Goal: Task Accomplishment & Management: Manage account settings

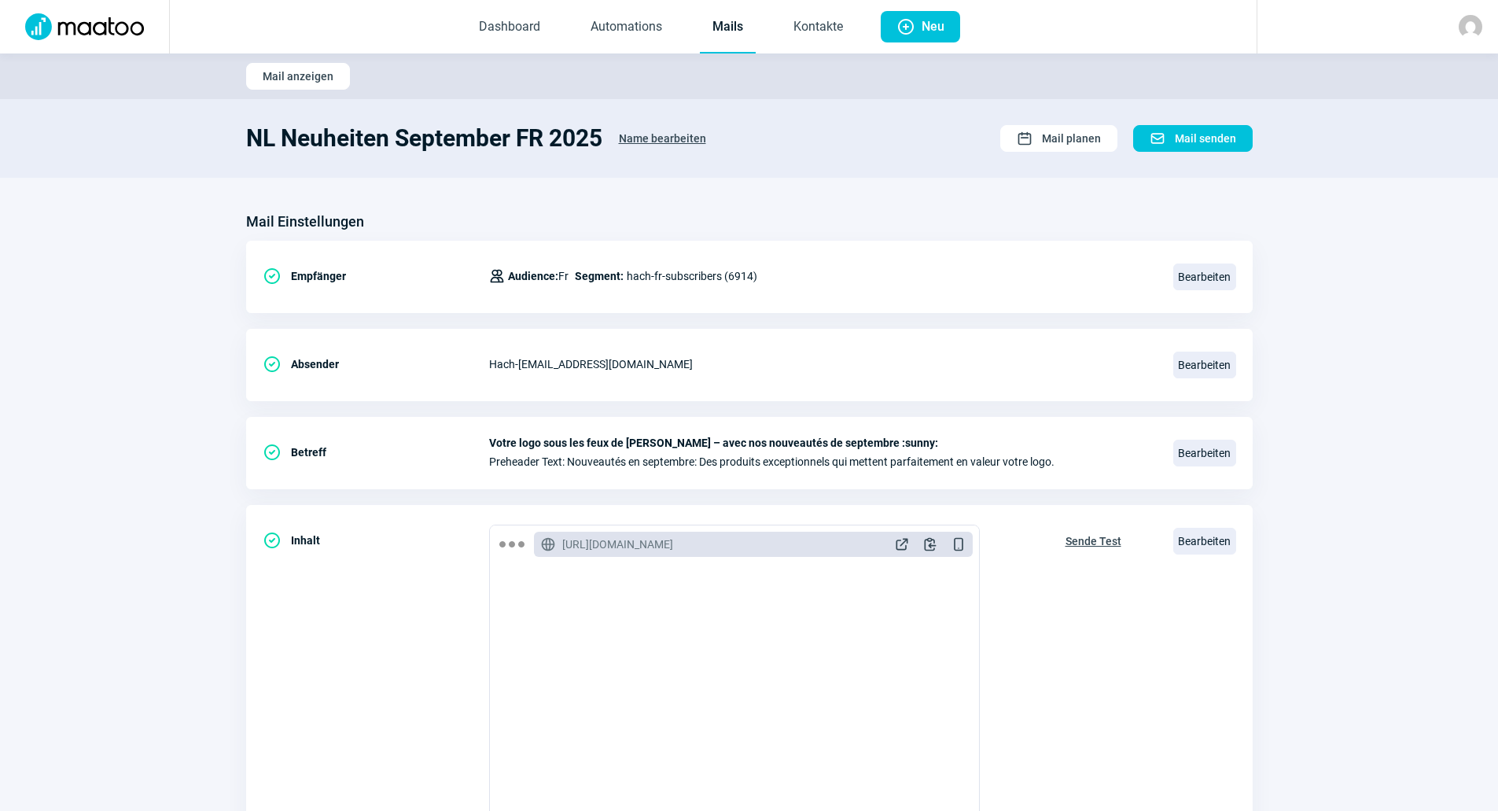
click at [723, 26] on link "Mails" at bounding box center [728, 28] width 56 height 52
click at [711, 26] on link "Mails" at bounding box center [728, 28] width 56 height 52
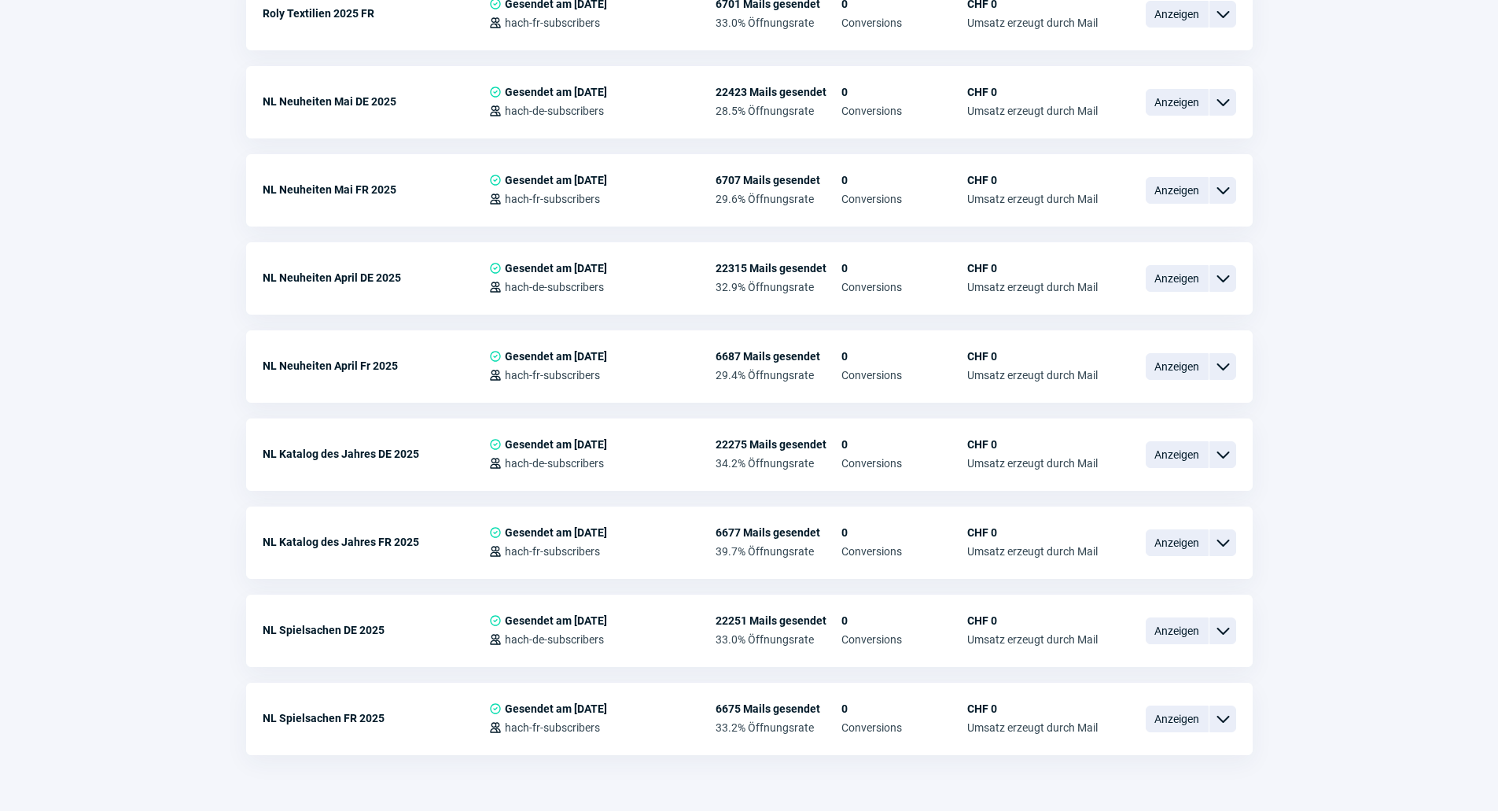
scroll to position [2464, 0]
click at [1166, 440] on span "Anzeigen" at bounding box center [1177, 453] width 63 height 27
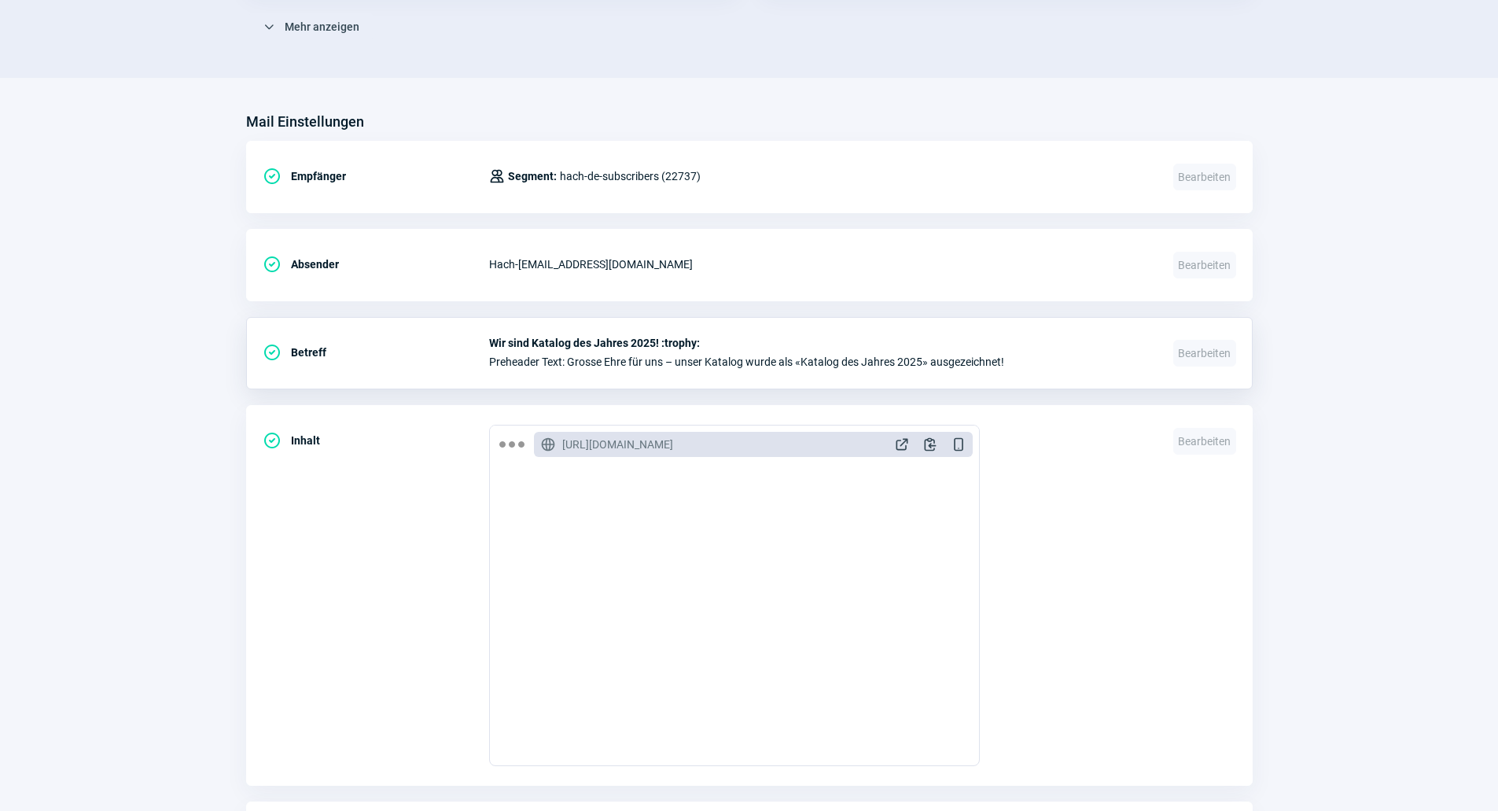
scroll to position [610, 0]
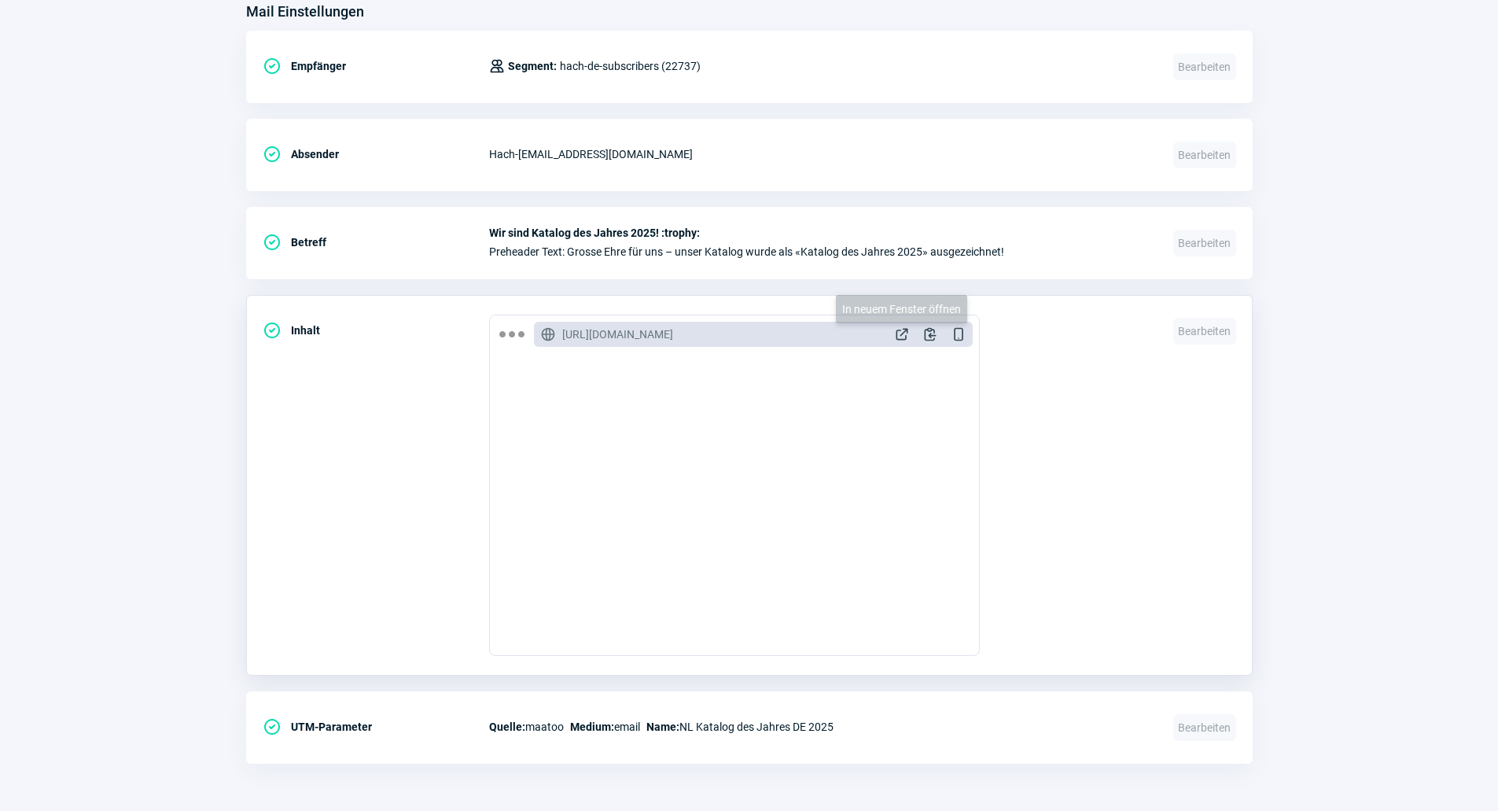
click at [908, 333] on span "ExternalLink icon" at bounding box center [902, 334] width 16 height 16
click at [1192, 330] on span "Bearbeiten" at bounding box center [1205, 331] width 63 height 27
click at [1194, 330] on span "Bearbeiten" at bounding box center [1205, 331] width 63 height 27
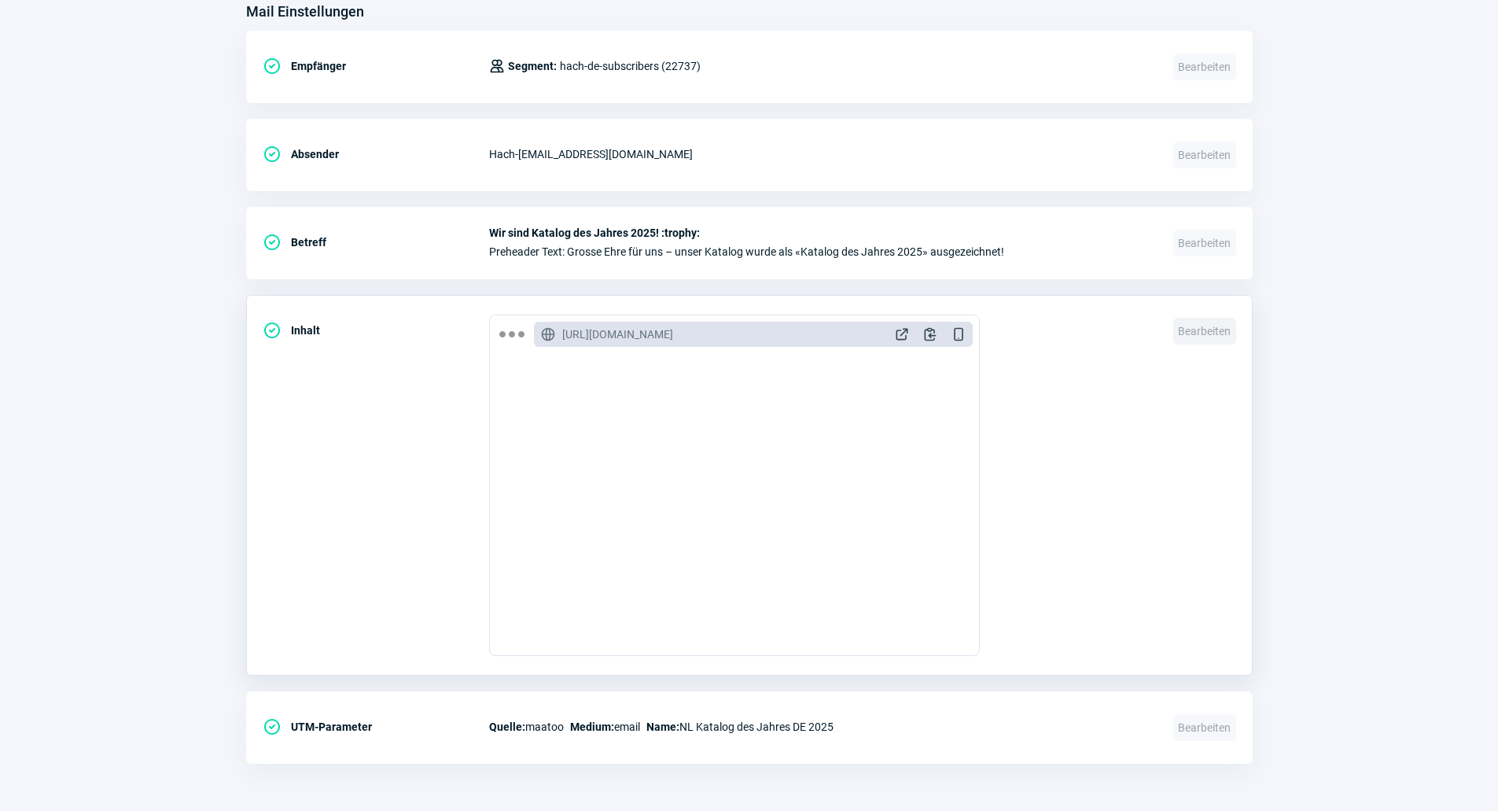
click at [1194, 330] on span "Bearbeiten" at bounding box center [1205, 331] width 63 height 27
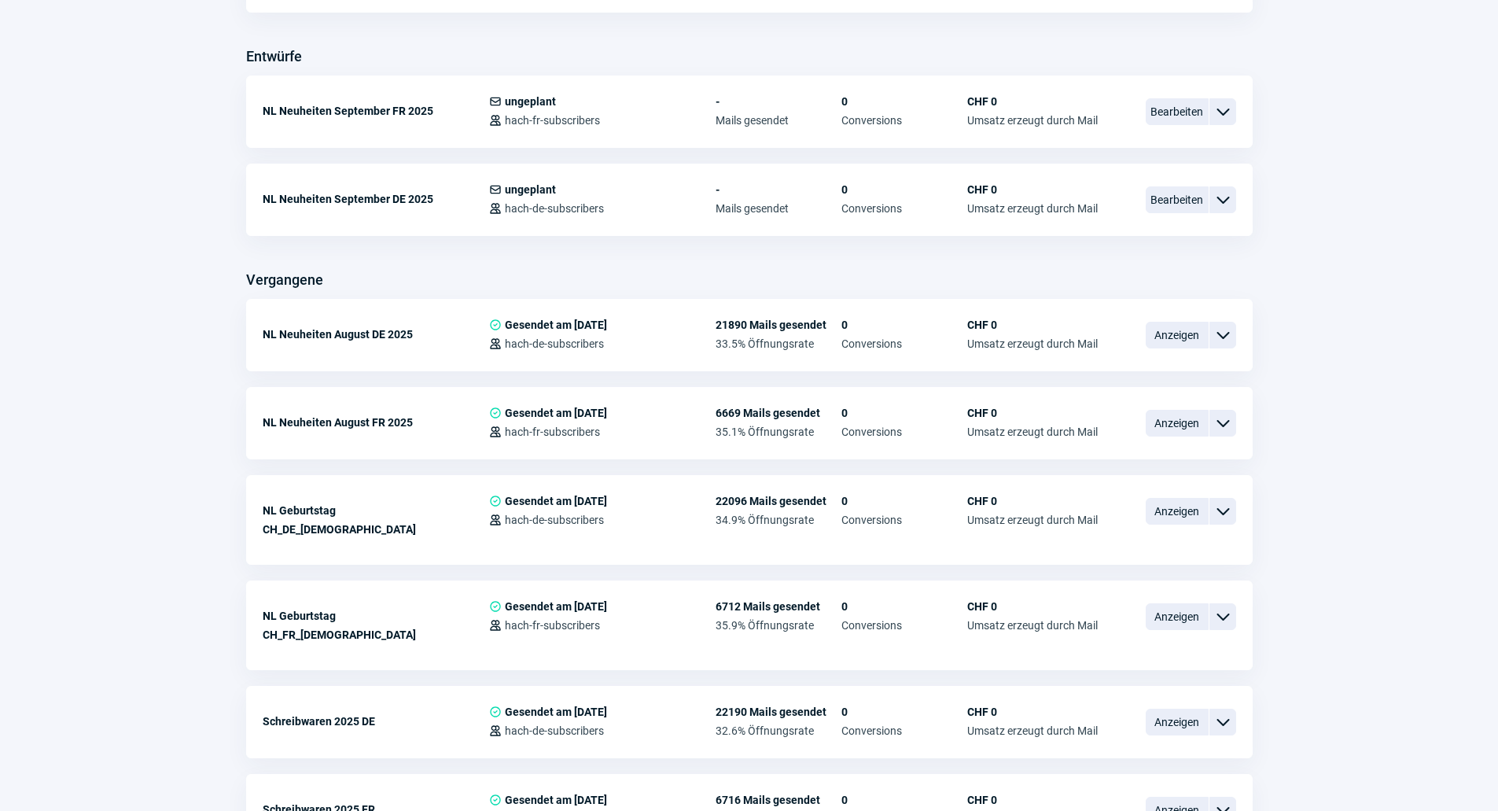
scroll to position [2464, 0]
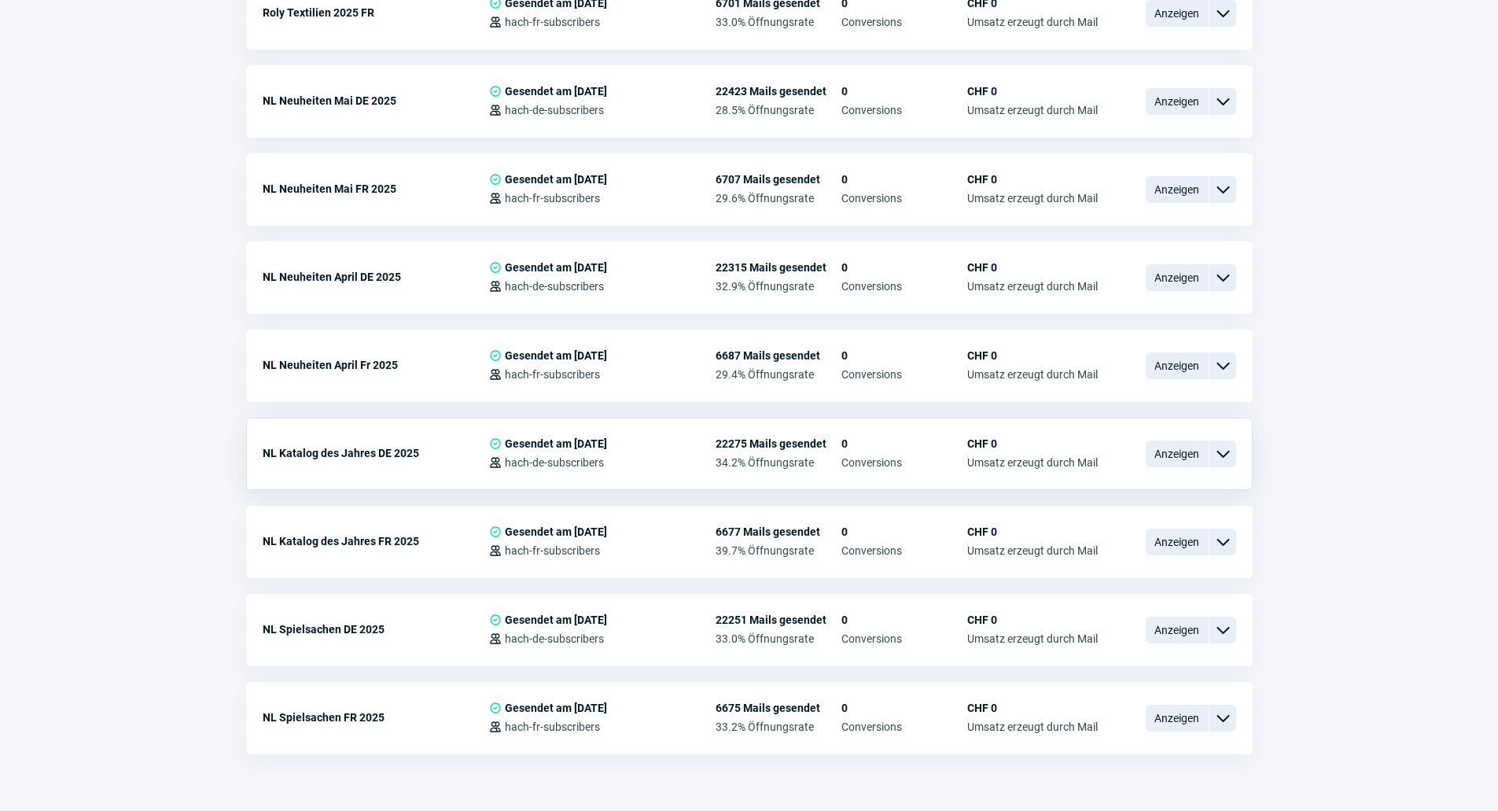
click at [1219, 444] on span "ChevronDown icon" at bounding box center [1223, 453] width 19 height 19
click at [1103, 541] on span "Kopieren" at bounding box center [1083, 547] width 46 height 13
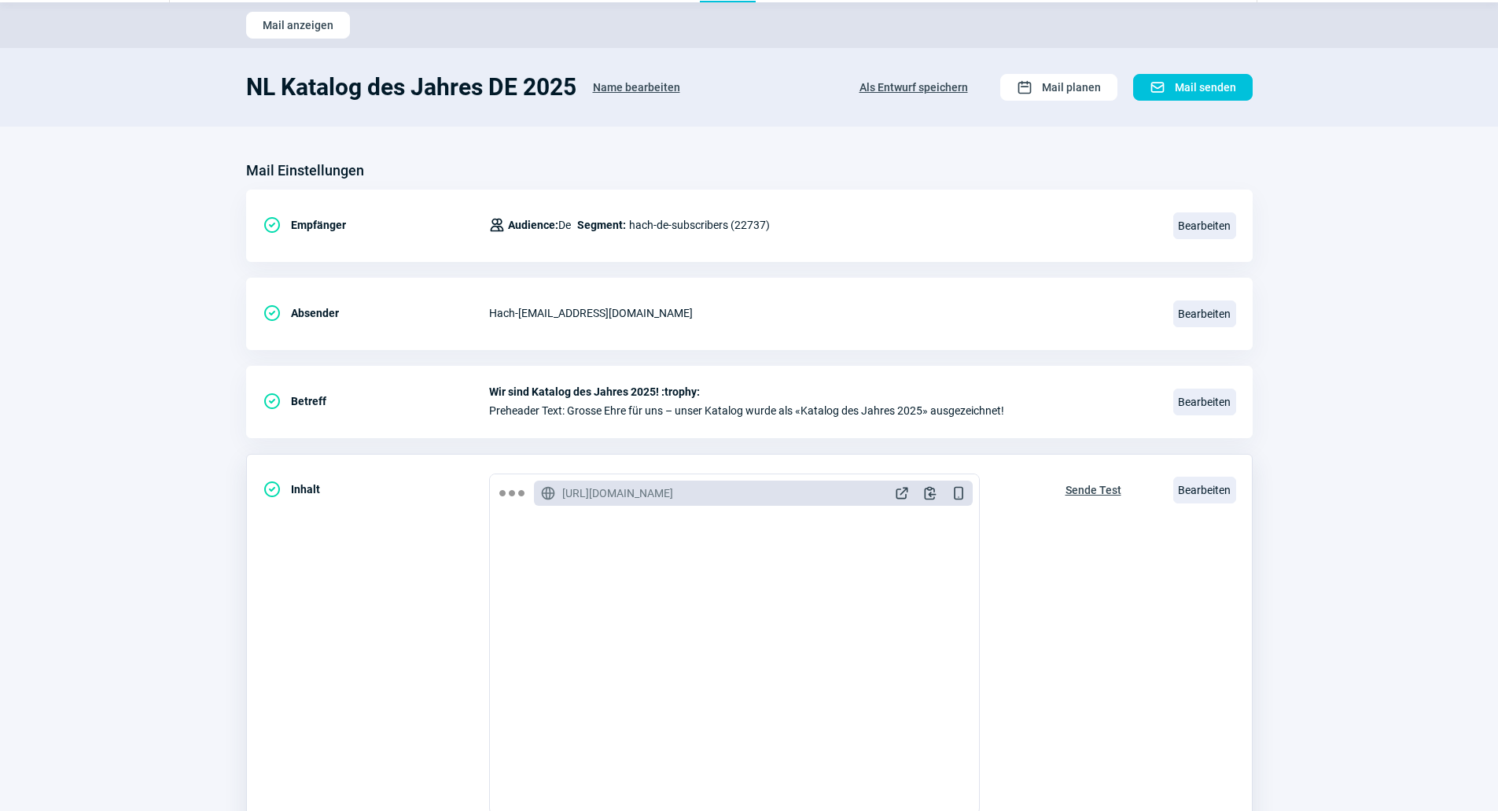
scroll to position [79, 0]
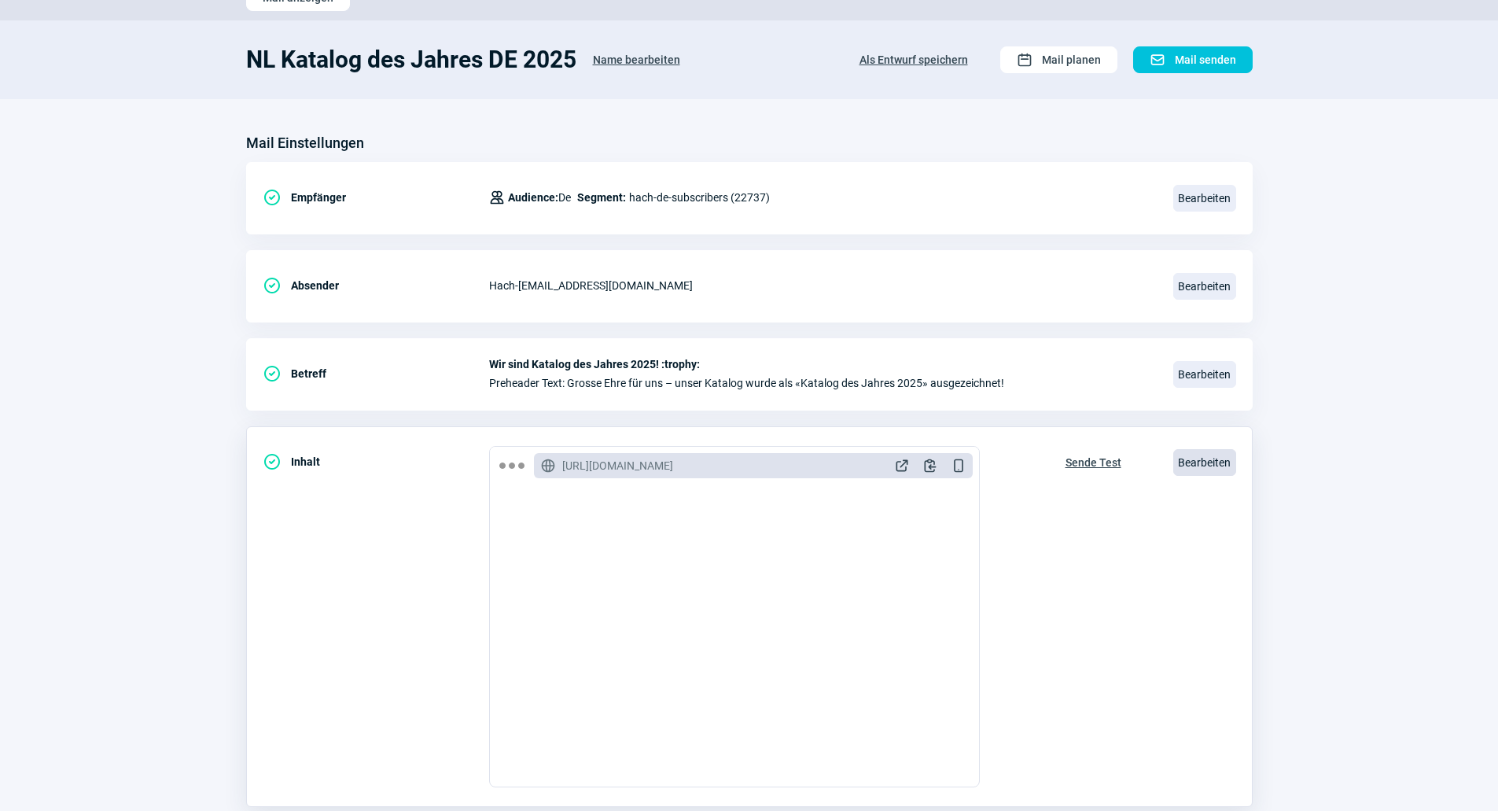
click at [1189, 459] on span "Bearbeiten" at bounding box center [1205, 462] width 63 height 27
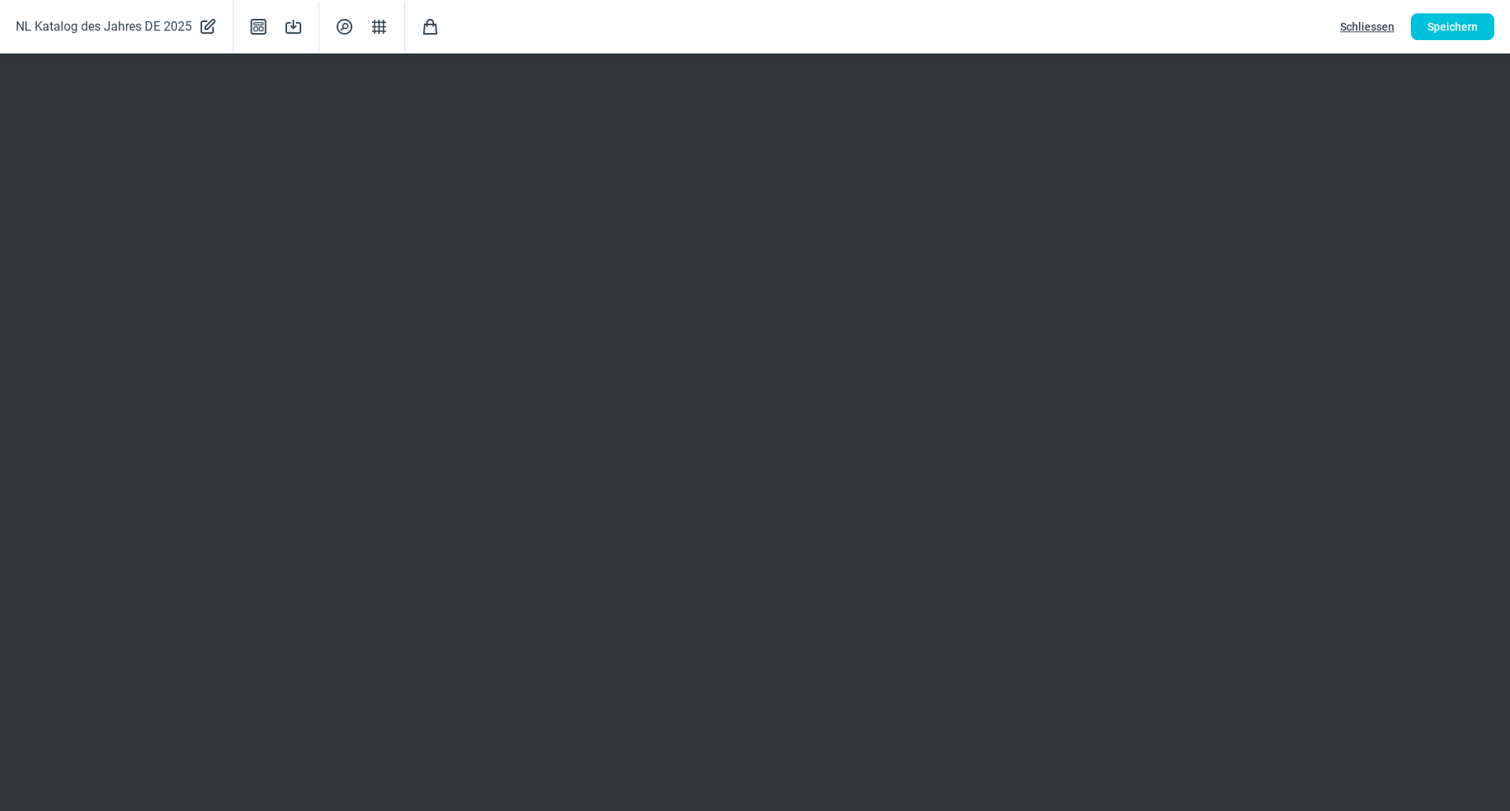
click at [1347, 7] on div "NL Katalog des Jahres DE 2025 PencilAlt icon Template icon Save icon SearchCirc…" at bounding box center [755, 26] width 1510 height 53
click at [1352, 28] on span "Schliessen" at bounding box center [1367, 26] width 54 height 25
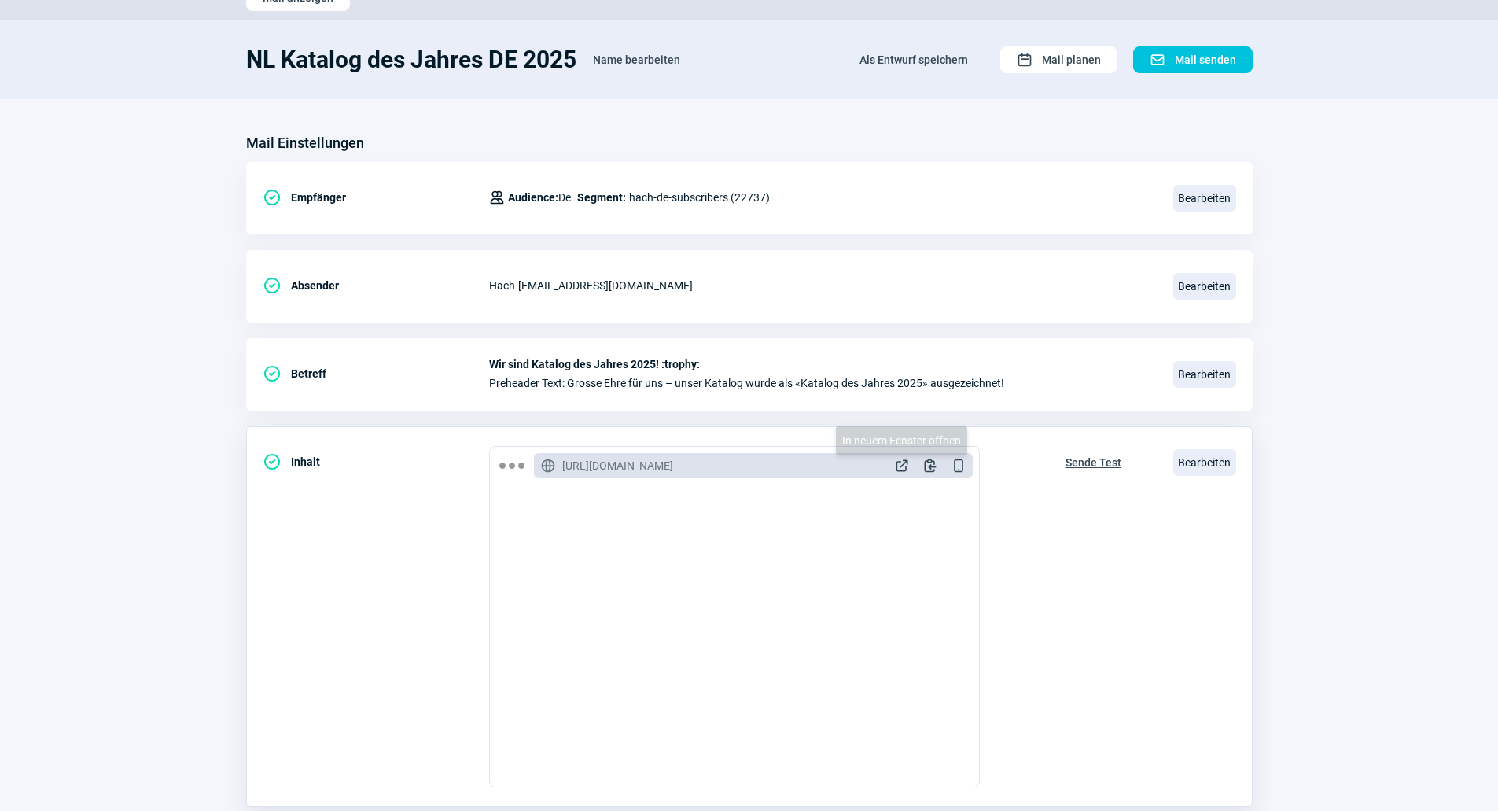
click at [896, 463] on span "ExternalLink icon" at bounding box center [902, 466] width 16 height 16
click at [898, 464] on span "ExternalLink icon" at bounding box center [902, 466] width 16 height 16
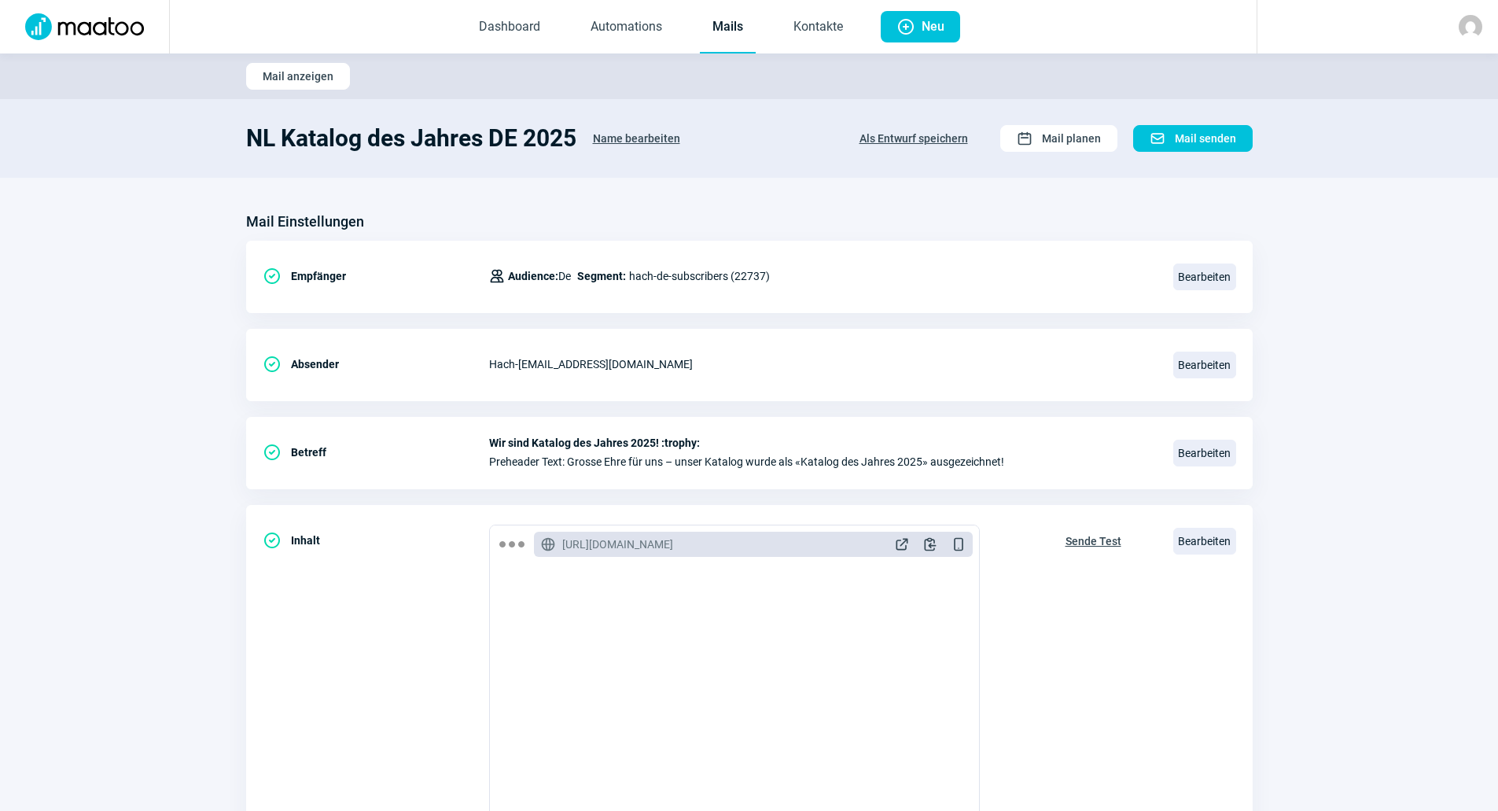
click at [727, 33] on link "Mails" at bounding box center [728, 28] width 56 height 52
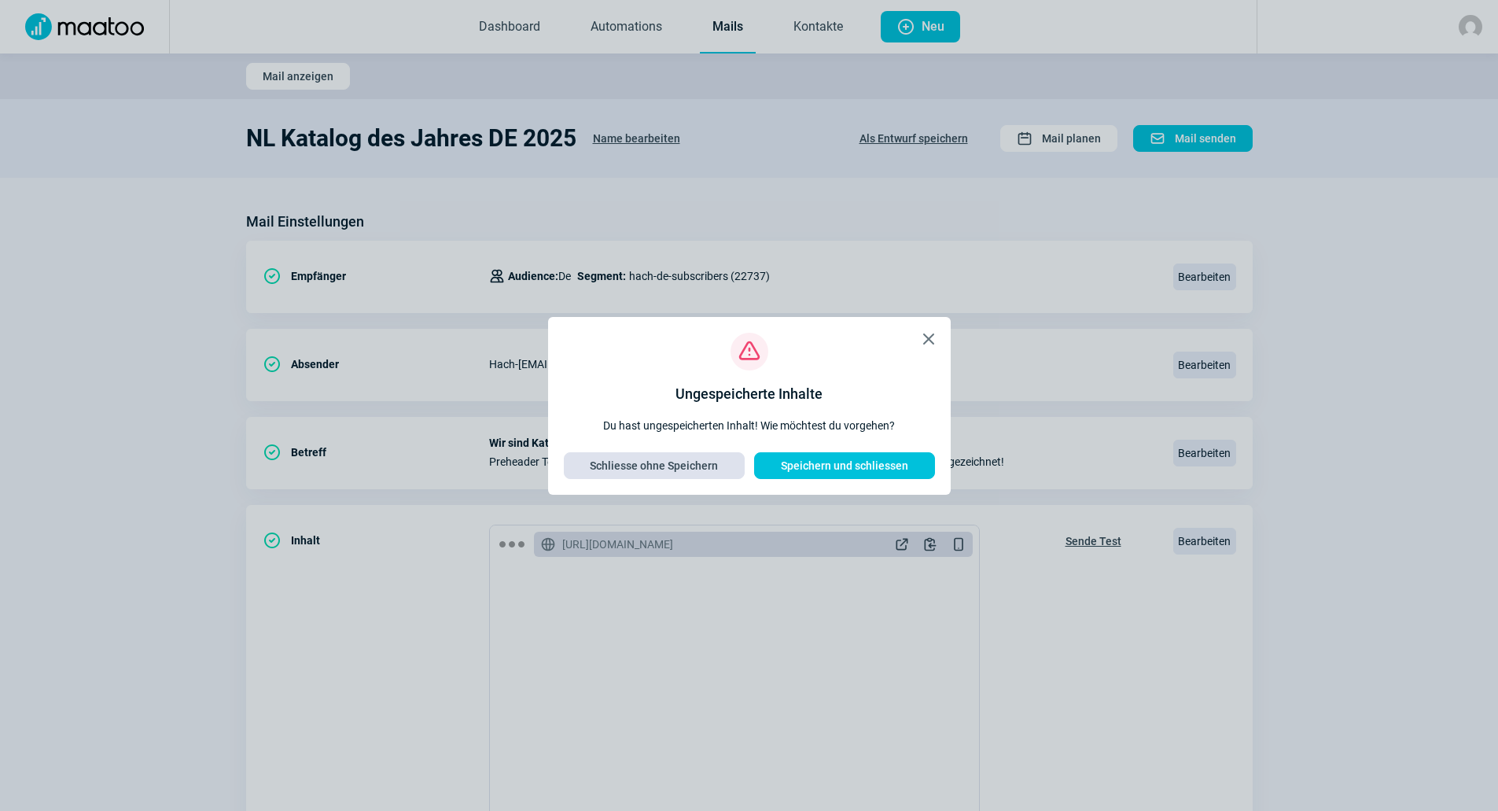
click at [714, 463] on span "Schliesse ohne Speichern" at bounding box center [654, 465] width 128 height 25
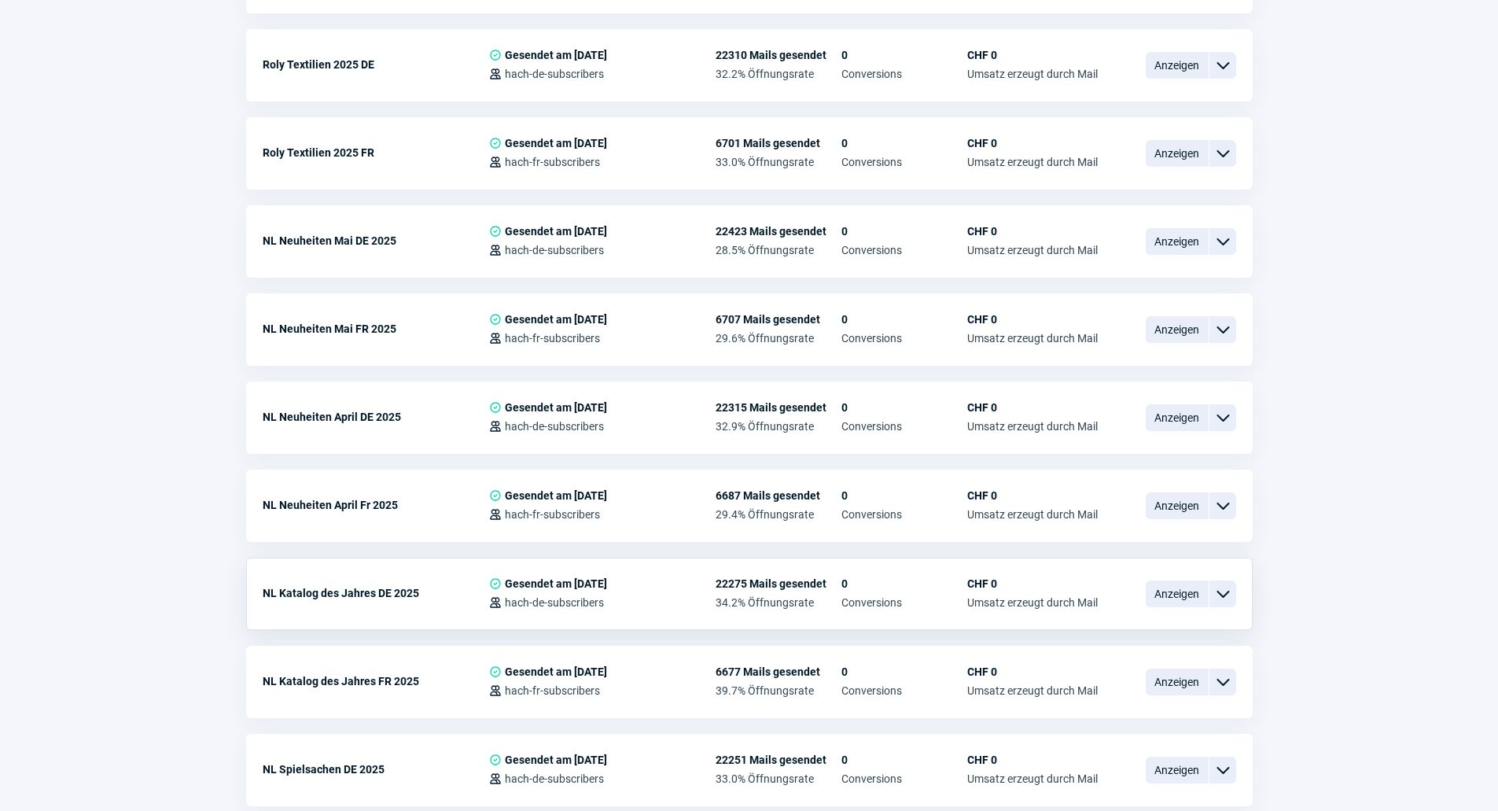
scroll to position [2360, 0]
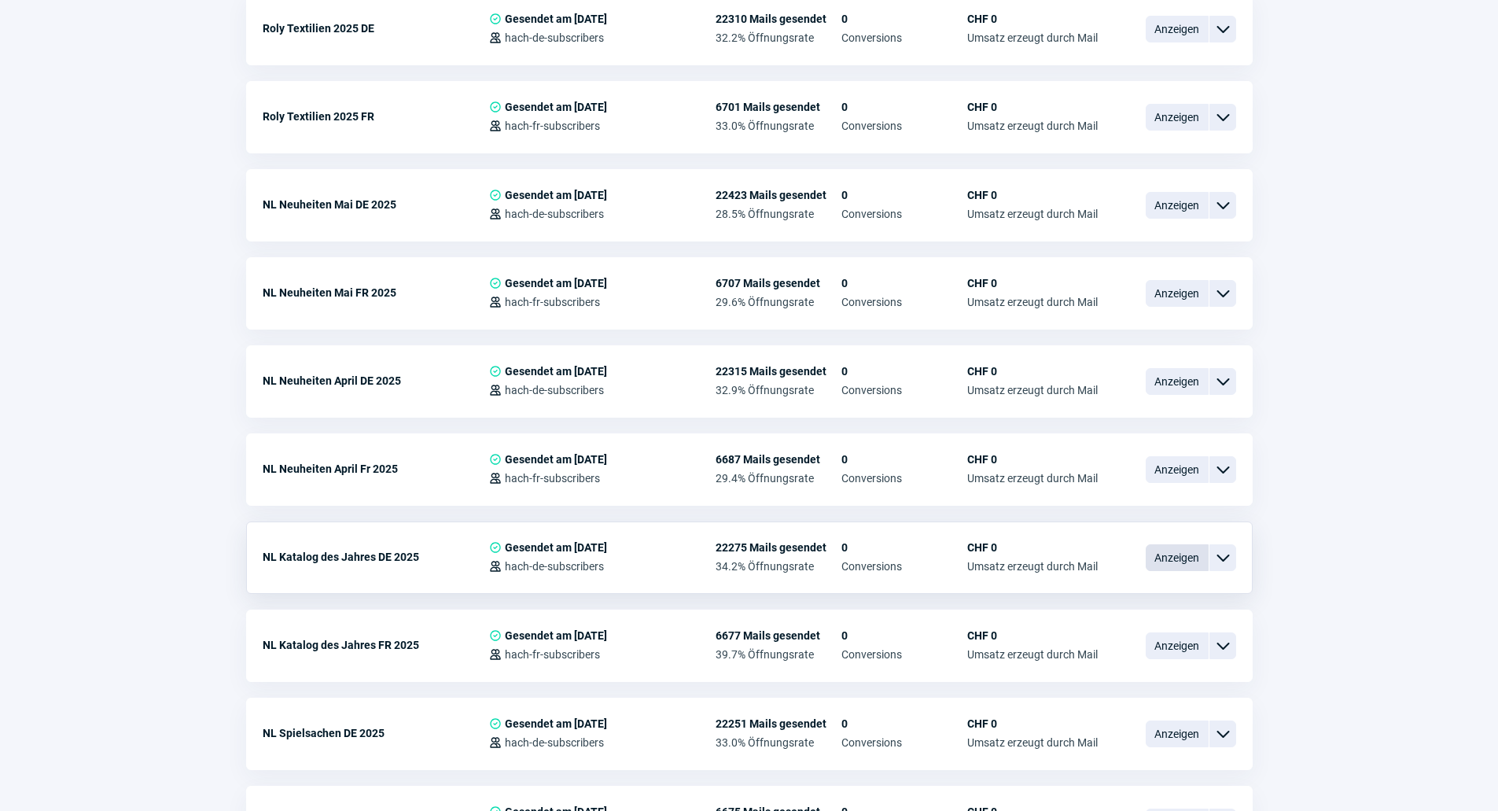
click at [1156, 544] on span "Anzeigen" at bounding box center [1177, 557] width 63 height 27
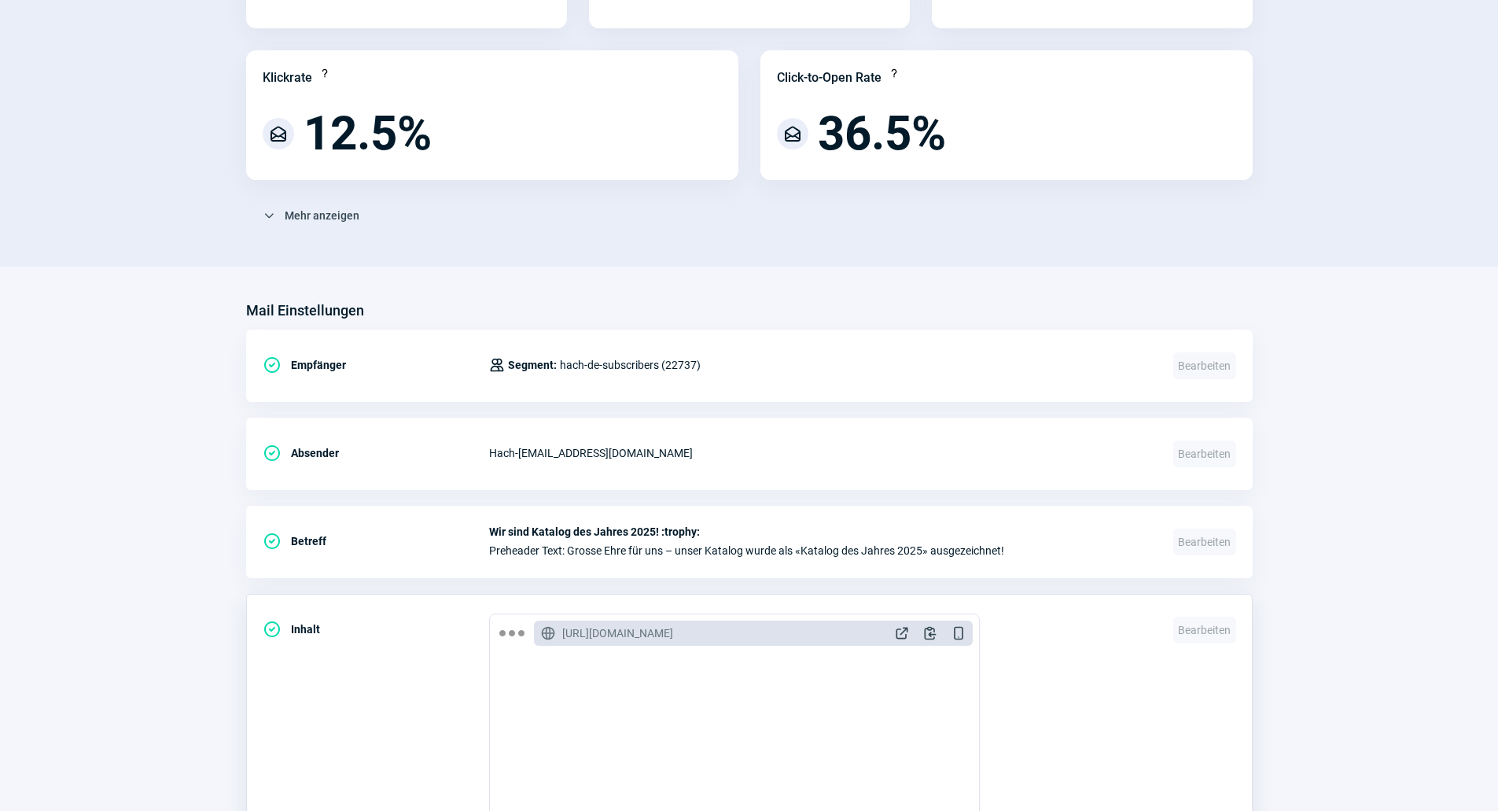
scroll to position [393, 0]
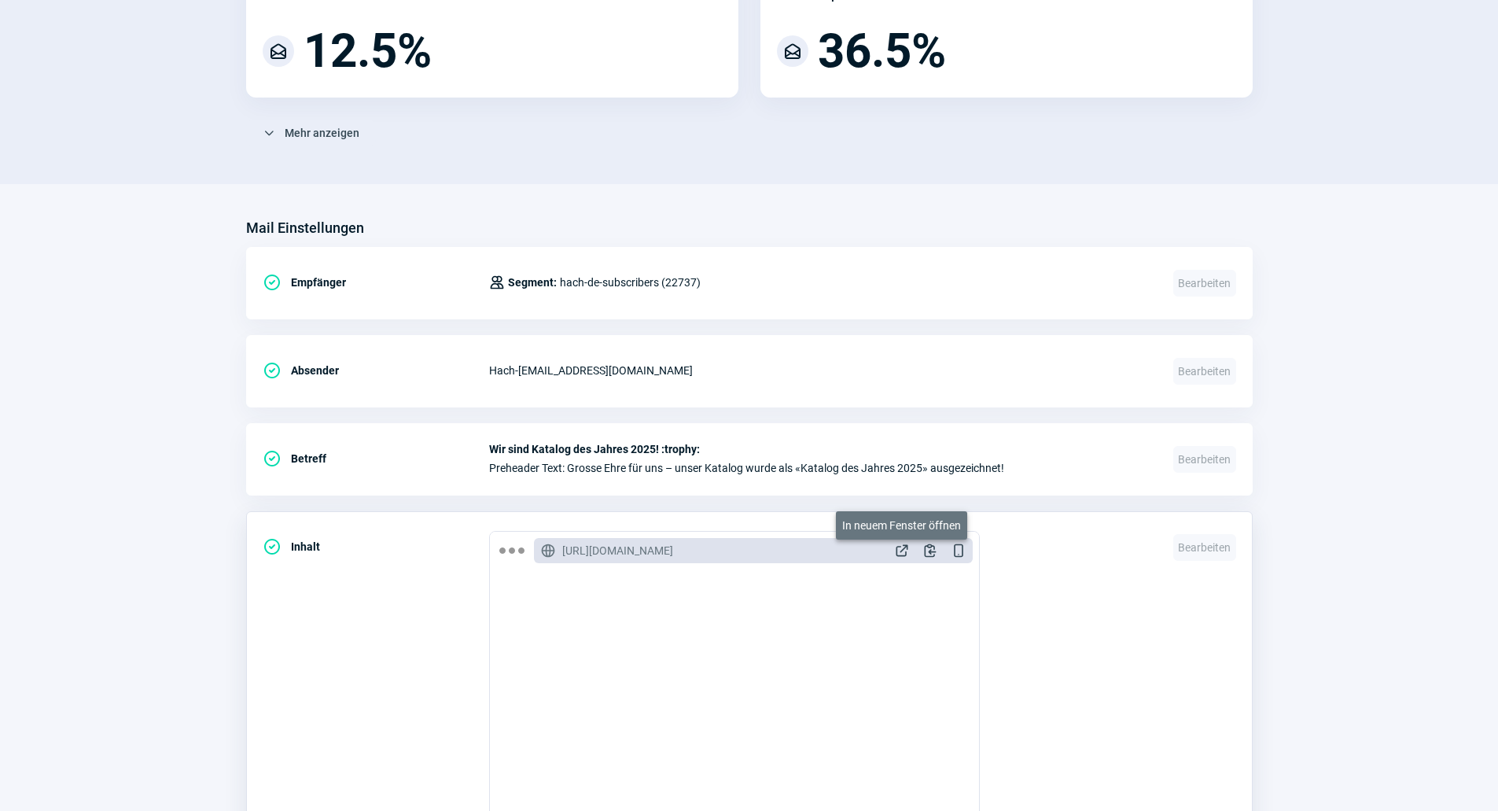
click at [907, 553] on span "ExternalLink icon" at bounding box center [902, 551] width 16 height 16
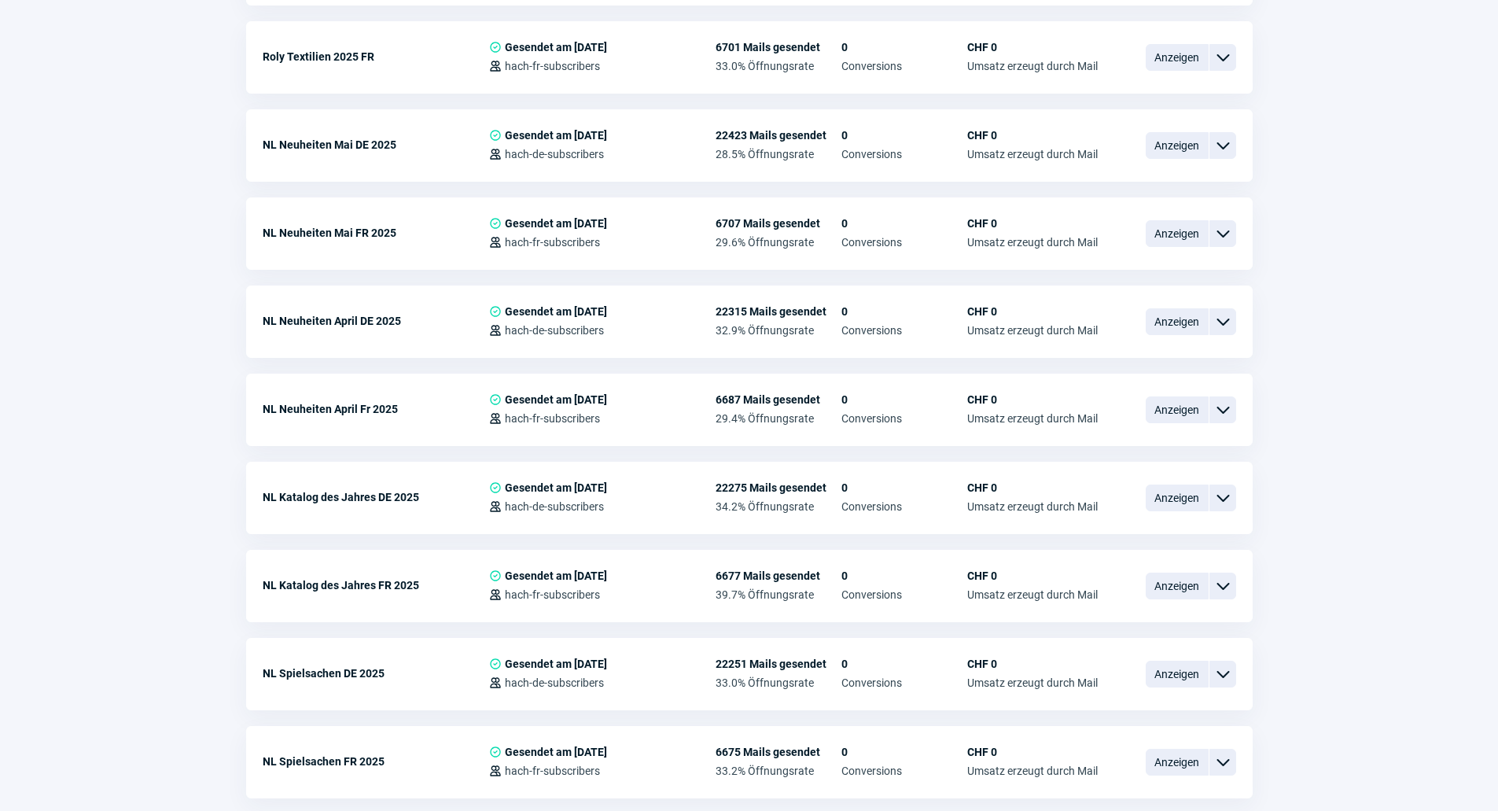
scroll to position [2464, 0]
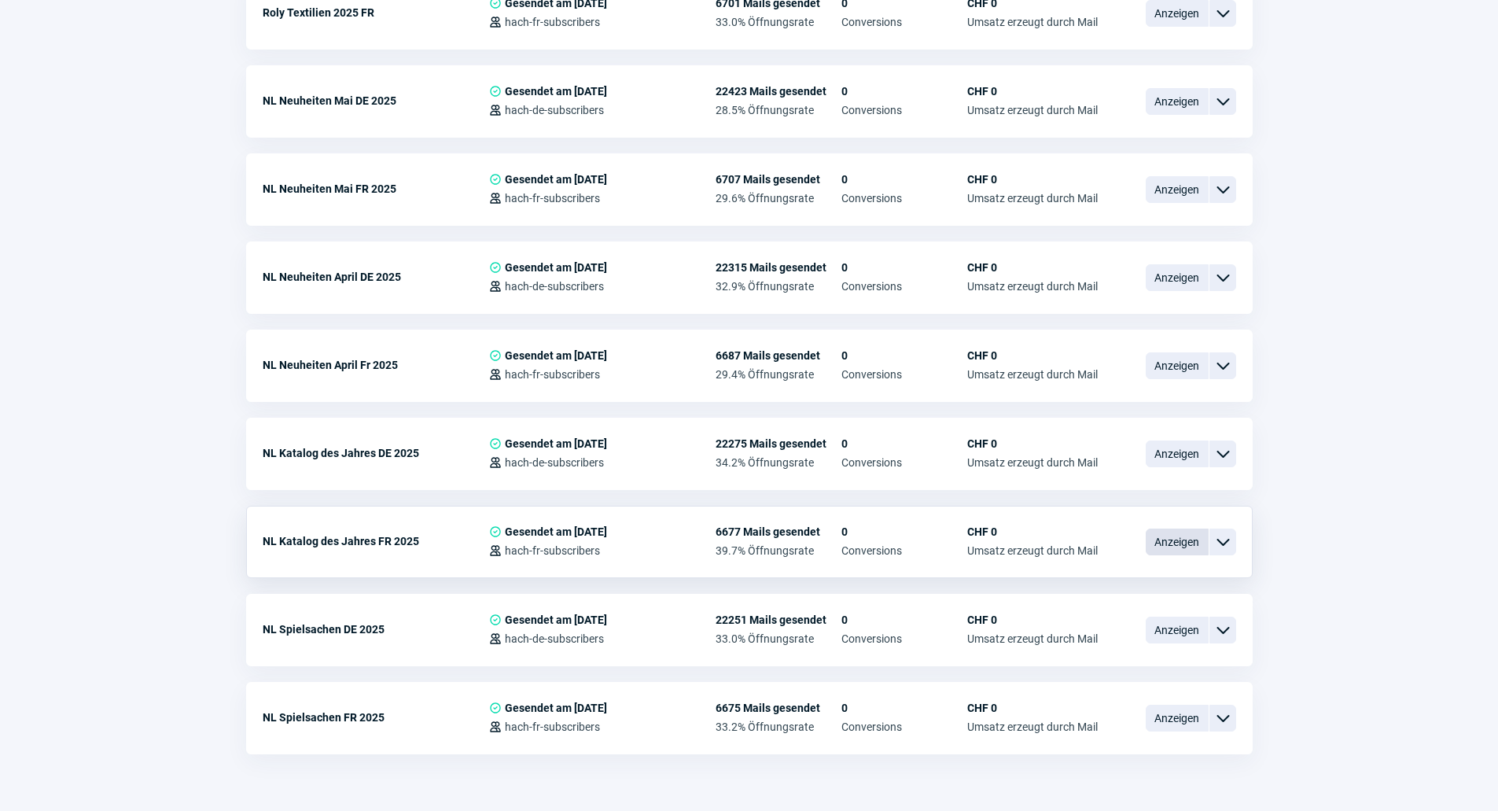
click at [1166, 529] on span "Anzeigen" at bounding box center [1177, 542] width 63 height 27
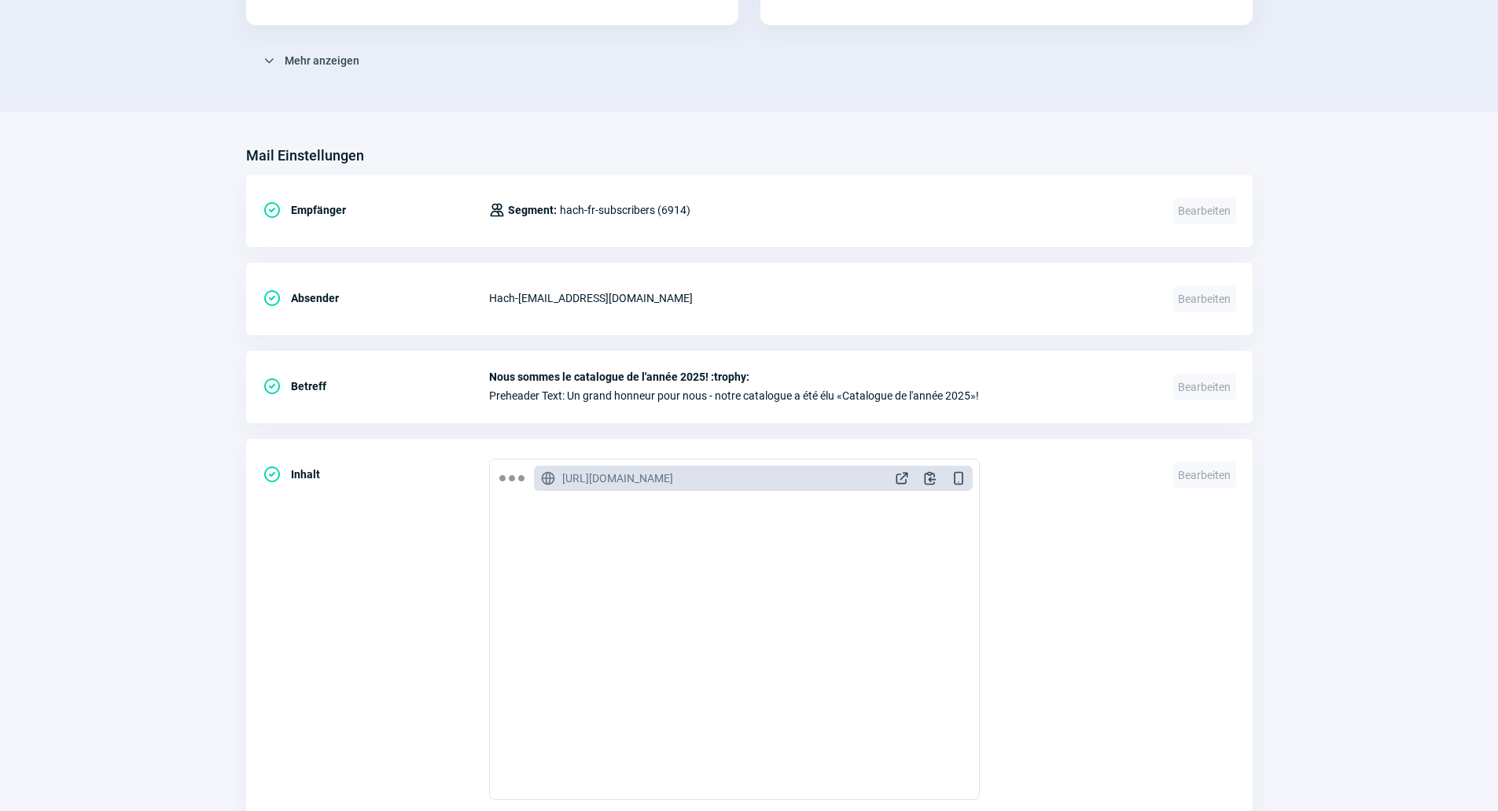
scroll to position [610, 0]
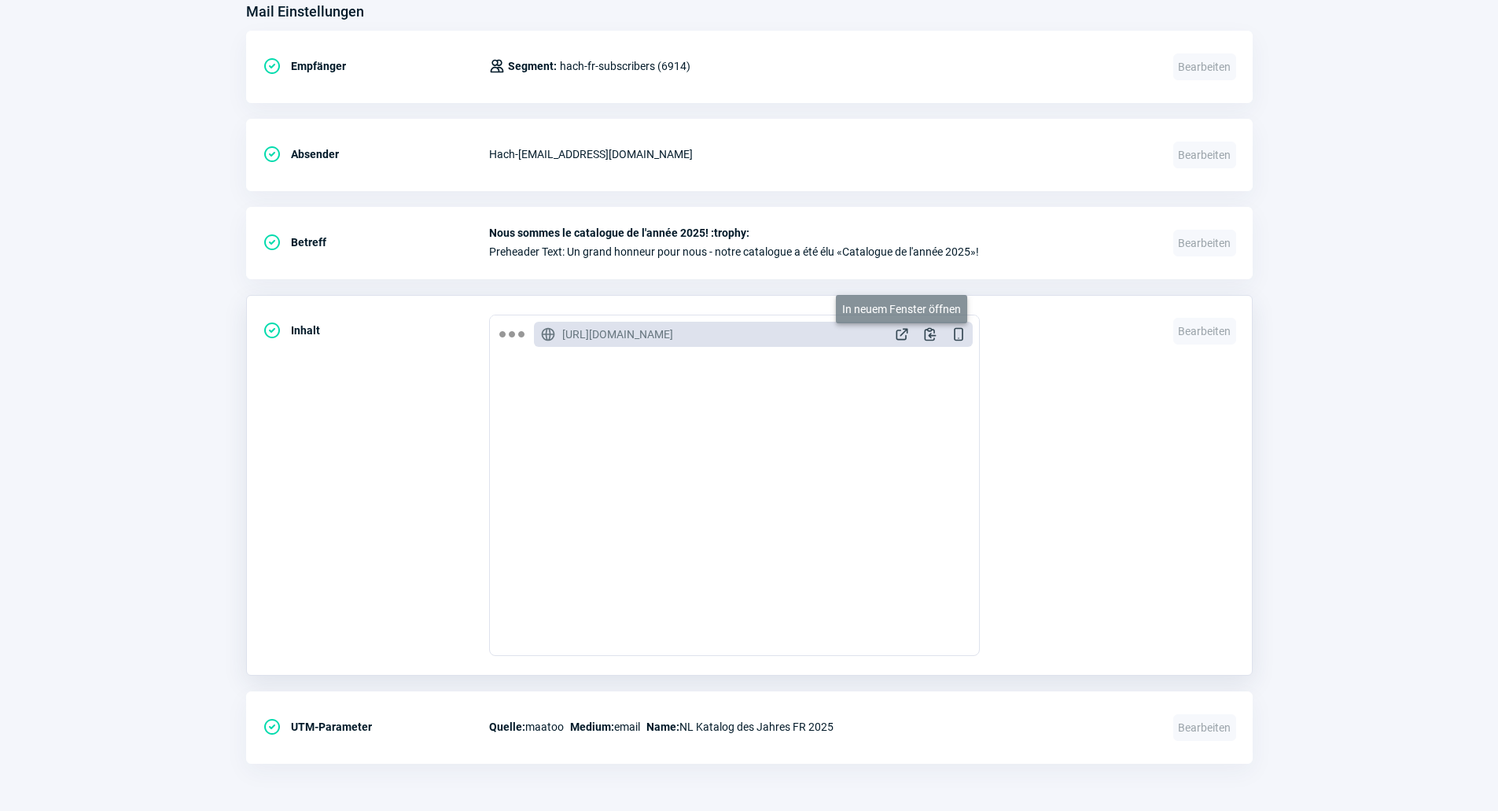
click at [905, 332] on span "ExternalLink icon" at bounding box center [902, 334] width 16 height 16
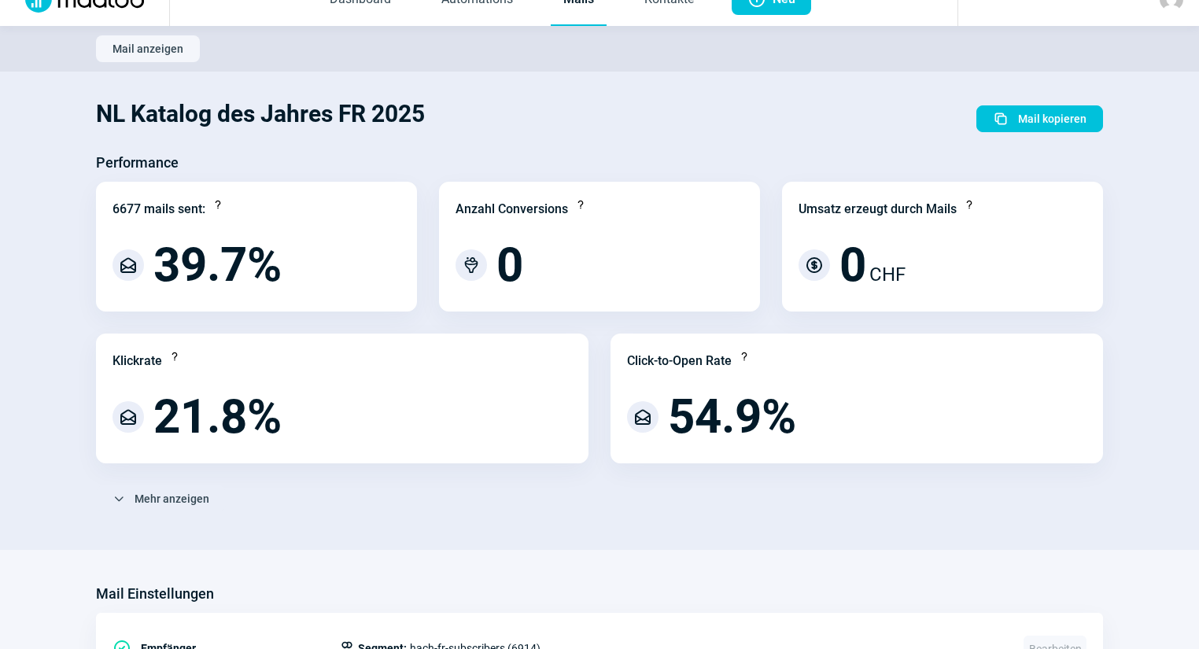
scroll to position [0, 0]
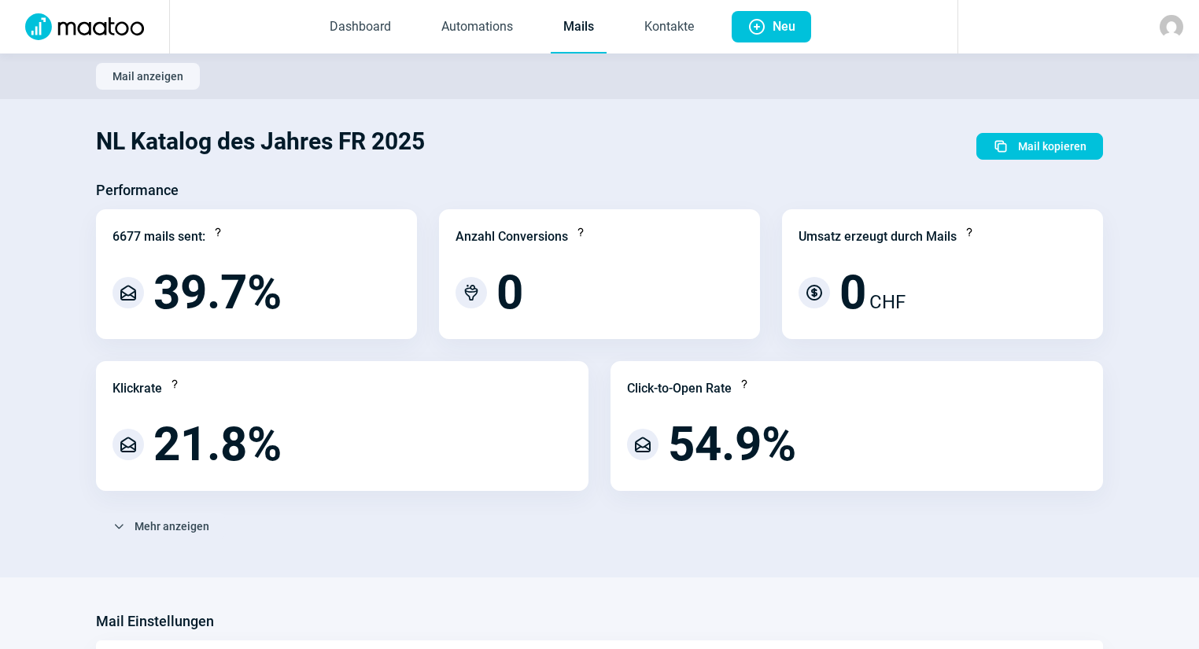
click at [583, 24] on link "Mails" at bounding box center [579, 28] width 56 height 52
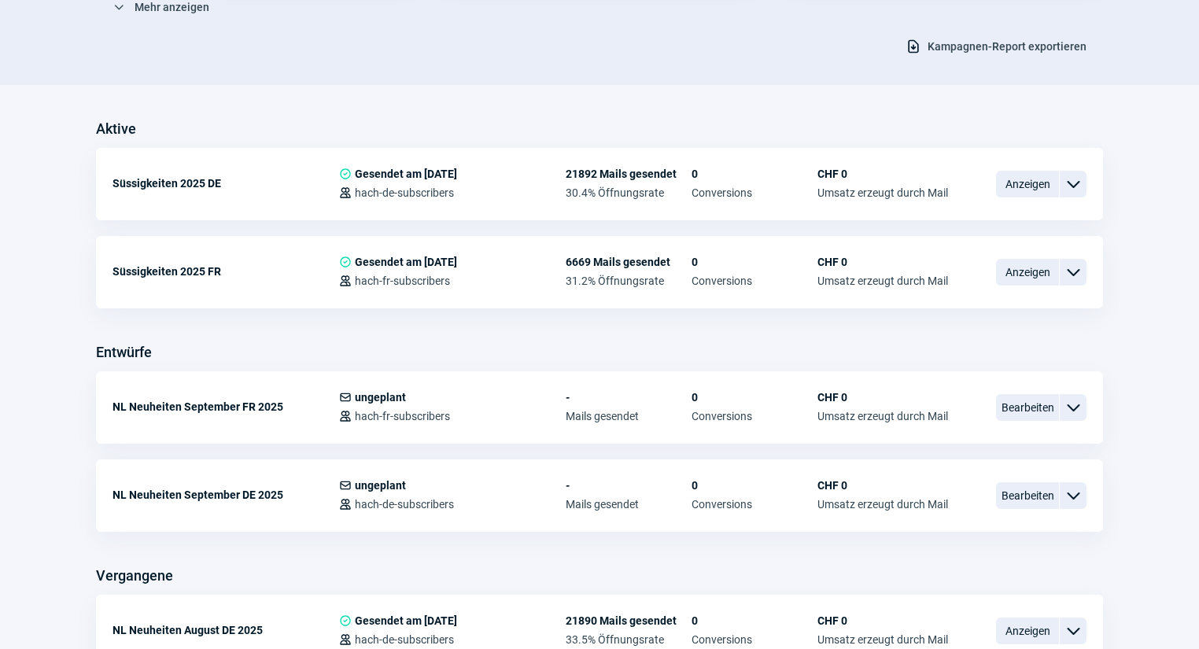
scroll to position [315, 0]
click at [1008, 481] on span "Bearbeiten" at bounding box center [1027, 494] width 63 height 27
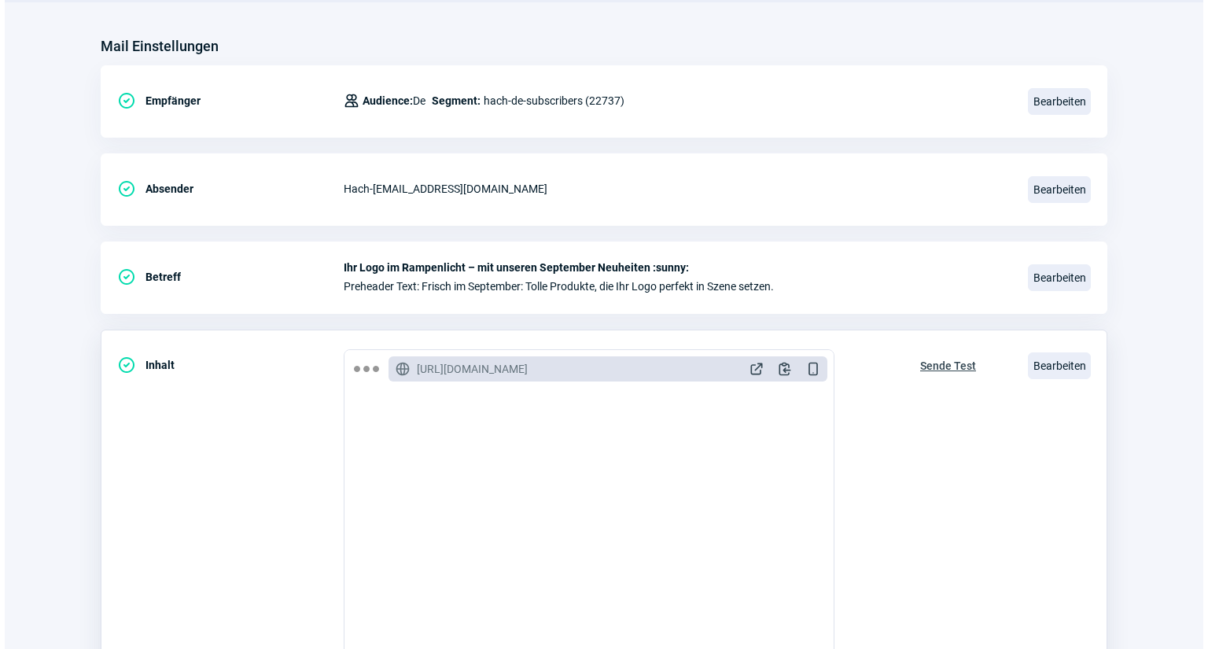
scroll to position [189, 0]
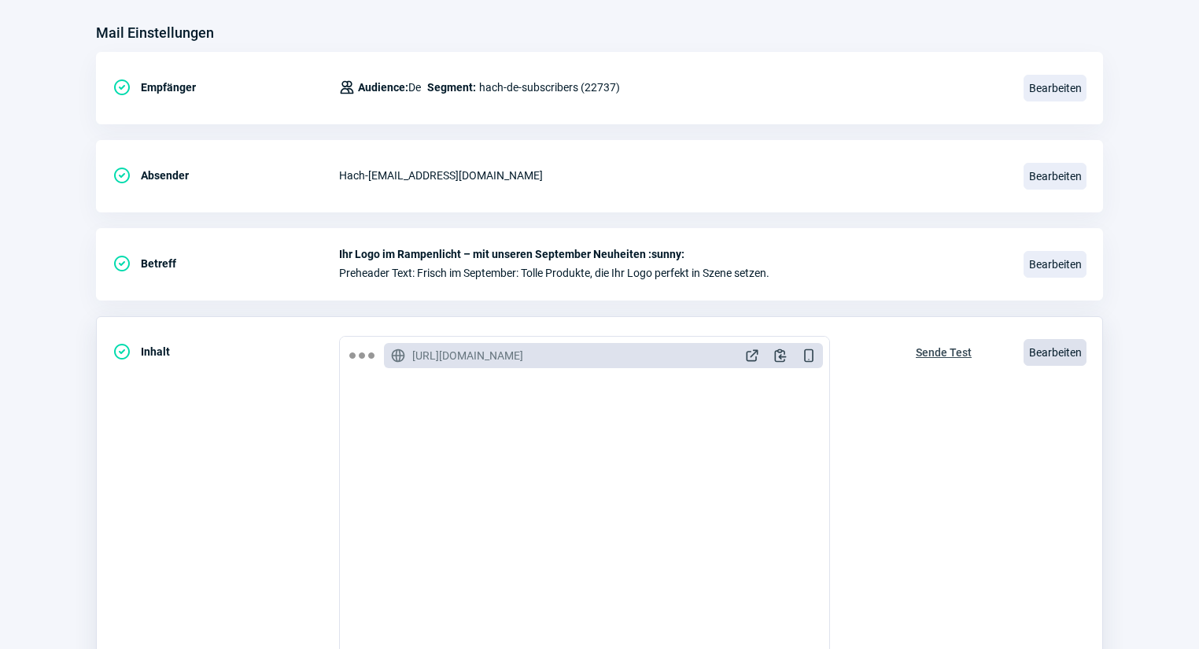
click at [1032, 343] on span "Bearbeiten" at bounding box center [1054, 352] width 63 height 27
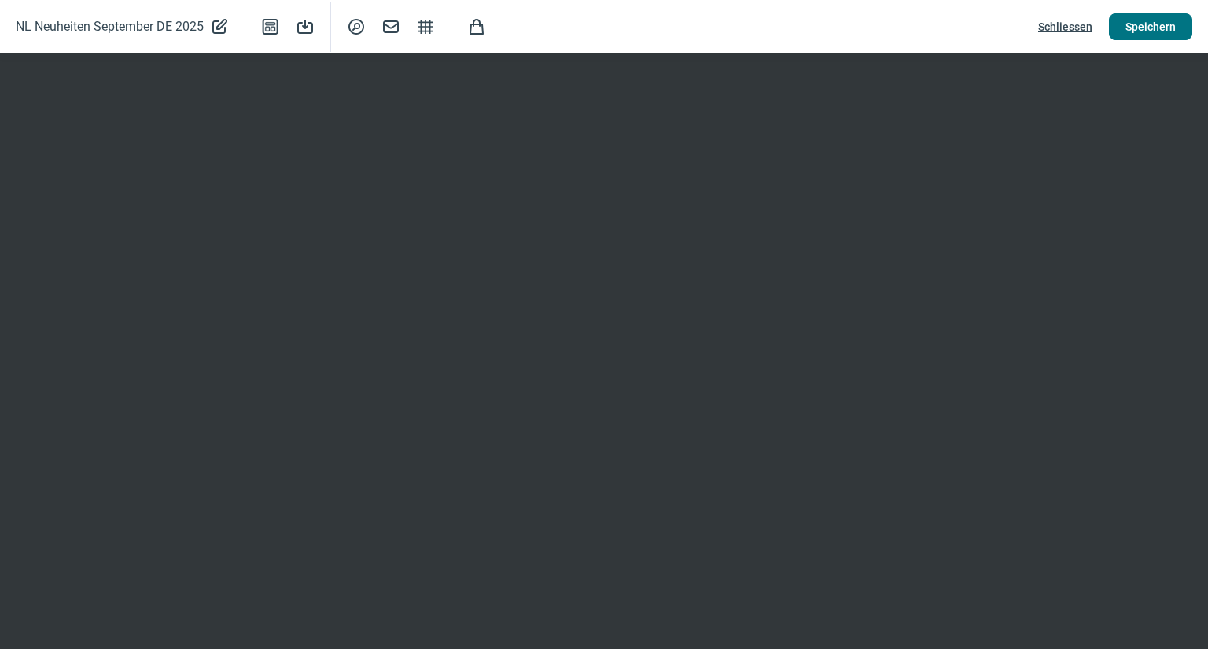
drag, startPoint x: 1130, startPoint y: 17, endPoint x: 1118, endPoint y: 22, distance: 13.0
click at [1130, 17] on span "Speichern" at bounding box center [1151, 26] width 50 height 25
click at [1054, 25] on span "Schliessen" at bounding box center [1065, 26] width 54 height 25
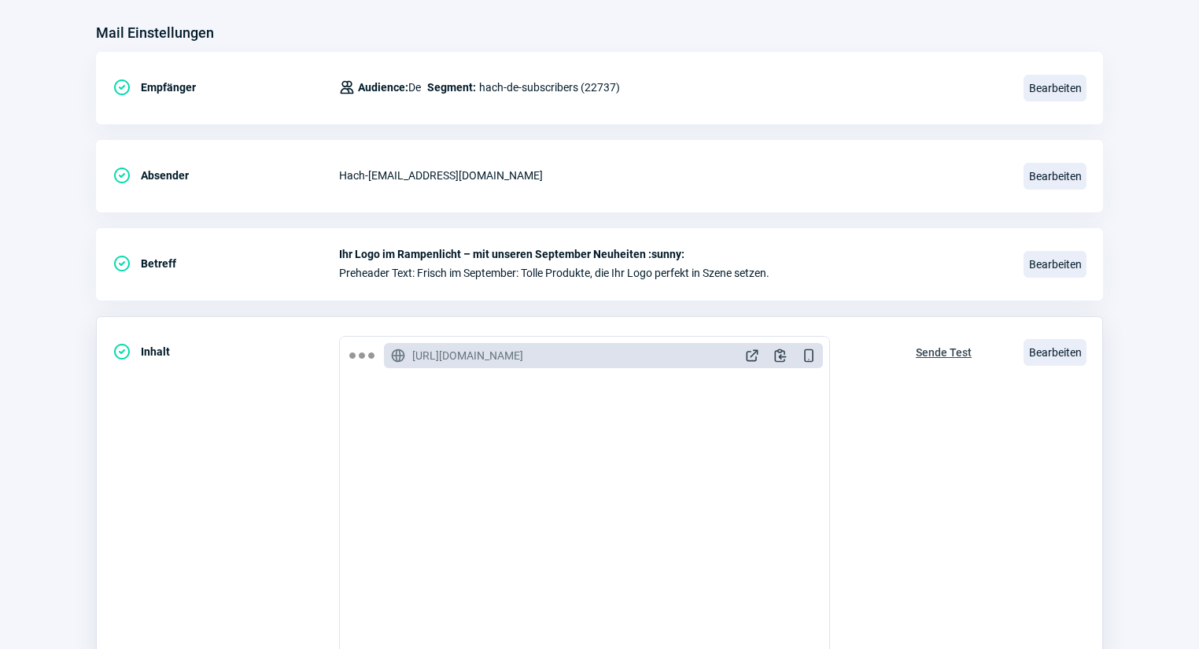
click at [1058, 336] on div "Bearbeiten" at bounding box center [1054, 352] width 63 height 33
click at [1056, 343] on span "Bearbeiten" at bounding box center [1054, 352] width 63 height 27
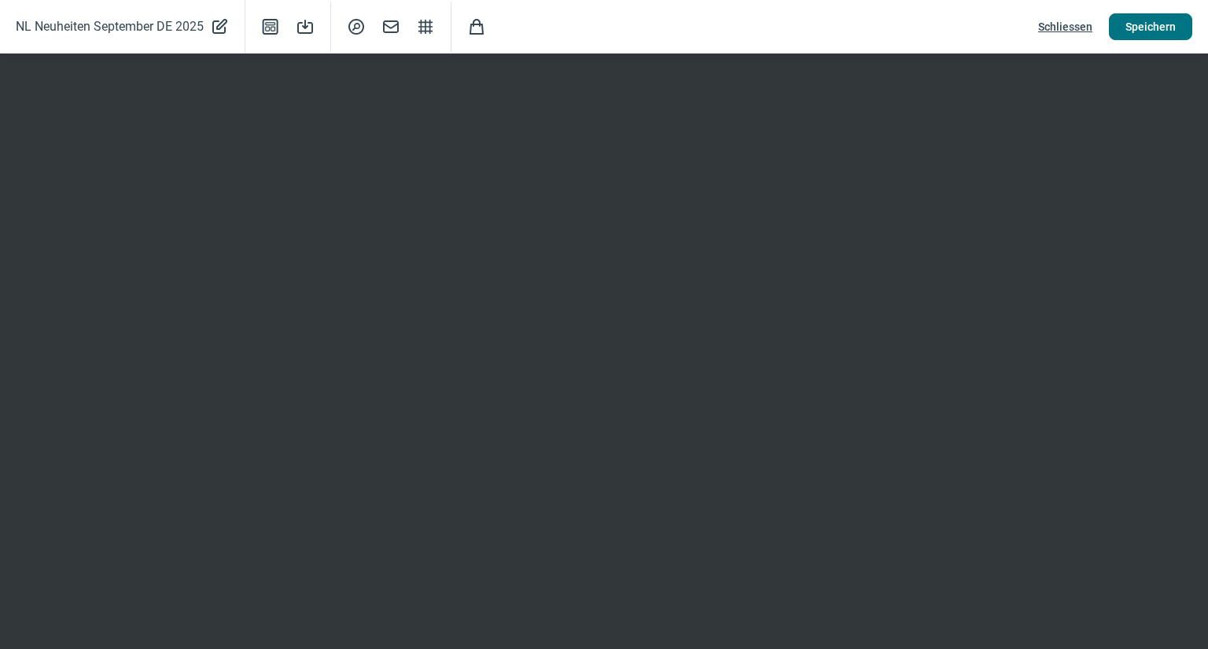
click at [1148, 24] on span "Speichern" at bounding box center [1151, 26] width 50 height 25
click at [1073, 19] on span "Schliessen" at bounding box center [1065, 26] width 54 height 25
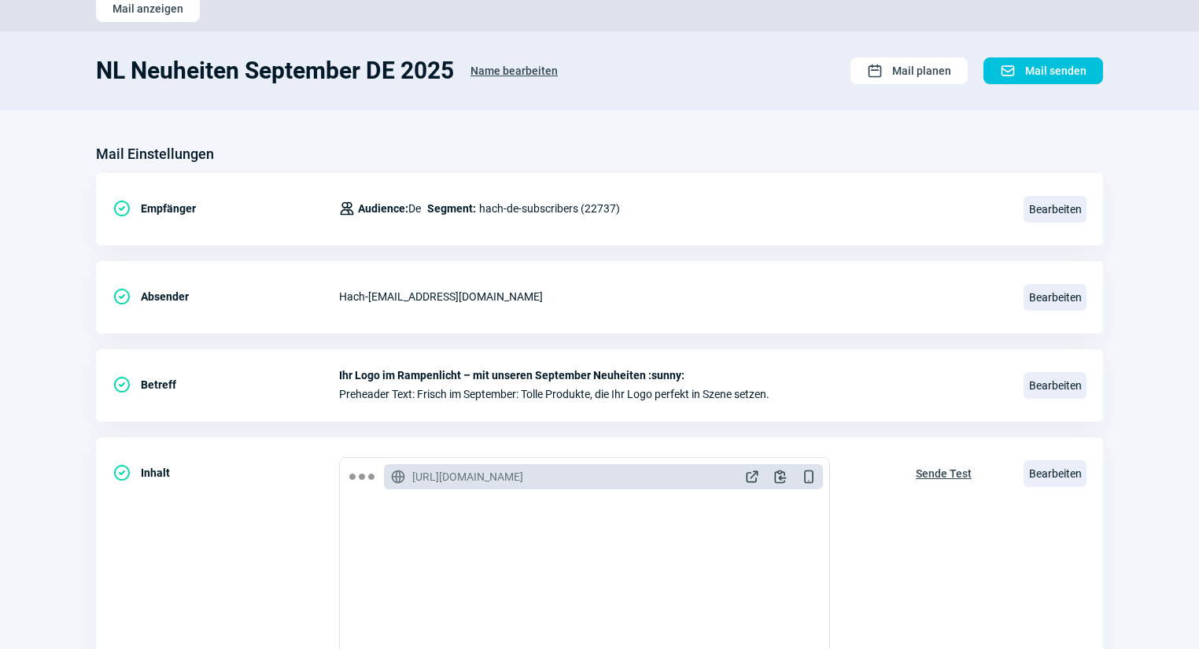
scroll to position [0, 0]
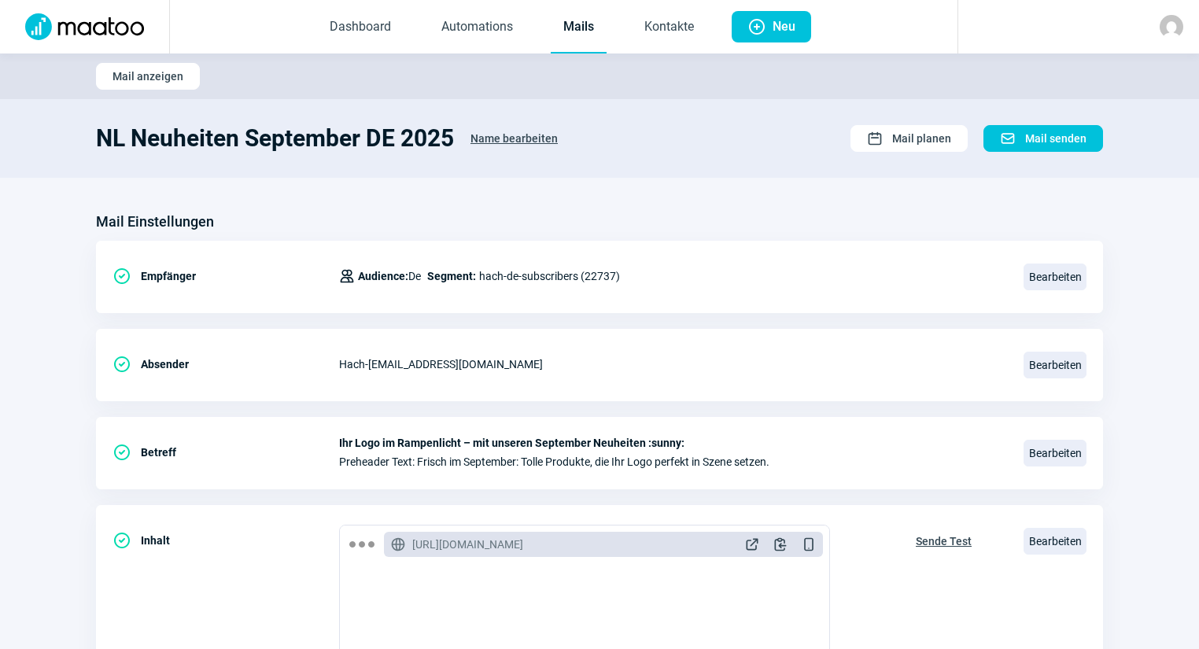
click at [588, 35] on link "Mails" at bounding box center [579, 28] width 56 height 52
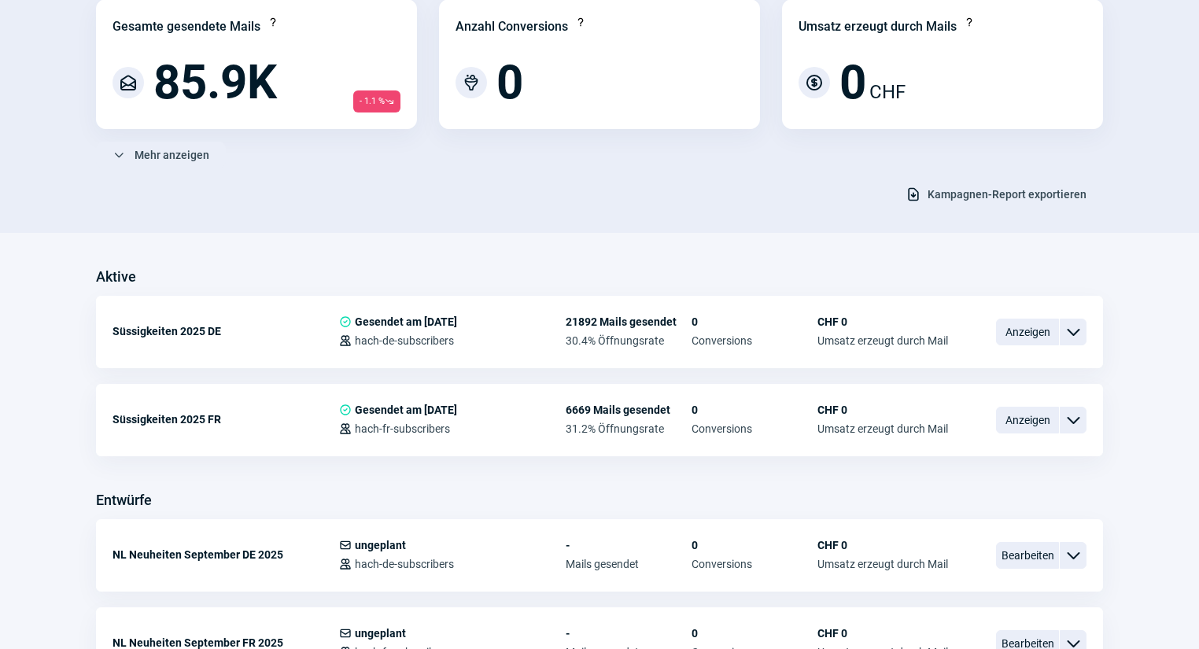
scroll to position [189, 0]
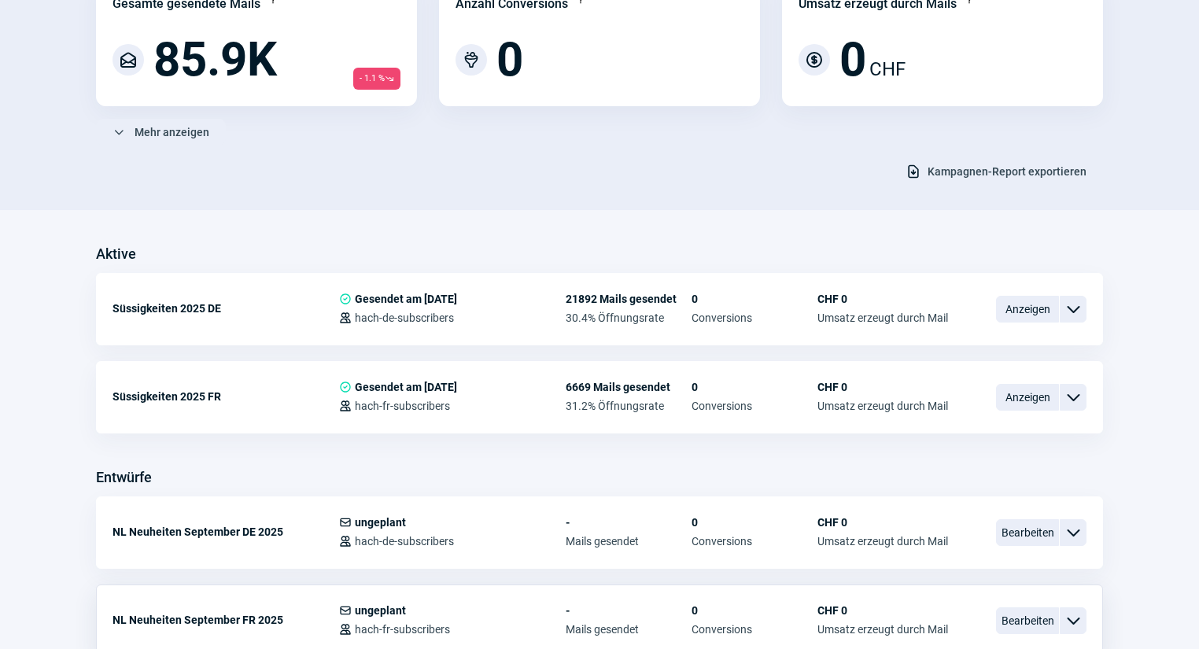
click at [1011, 614] on span "Bearbeiten" at bounding box center [1027, 620] width 63 height 27
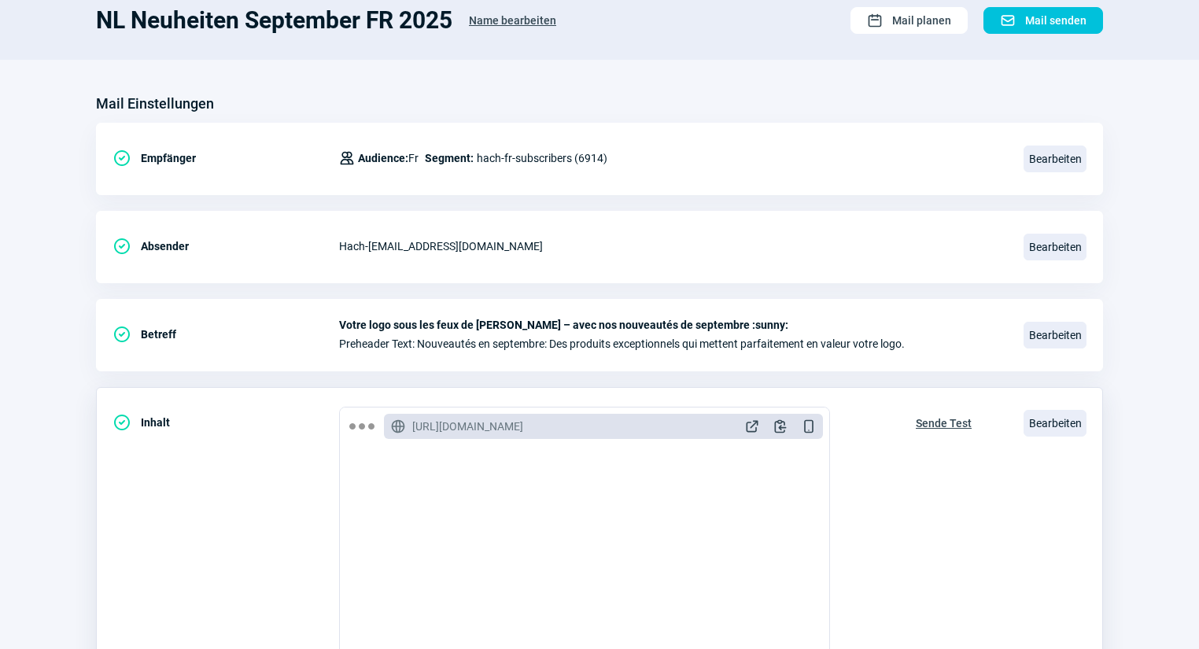
scroll to position [126, 0]
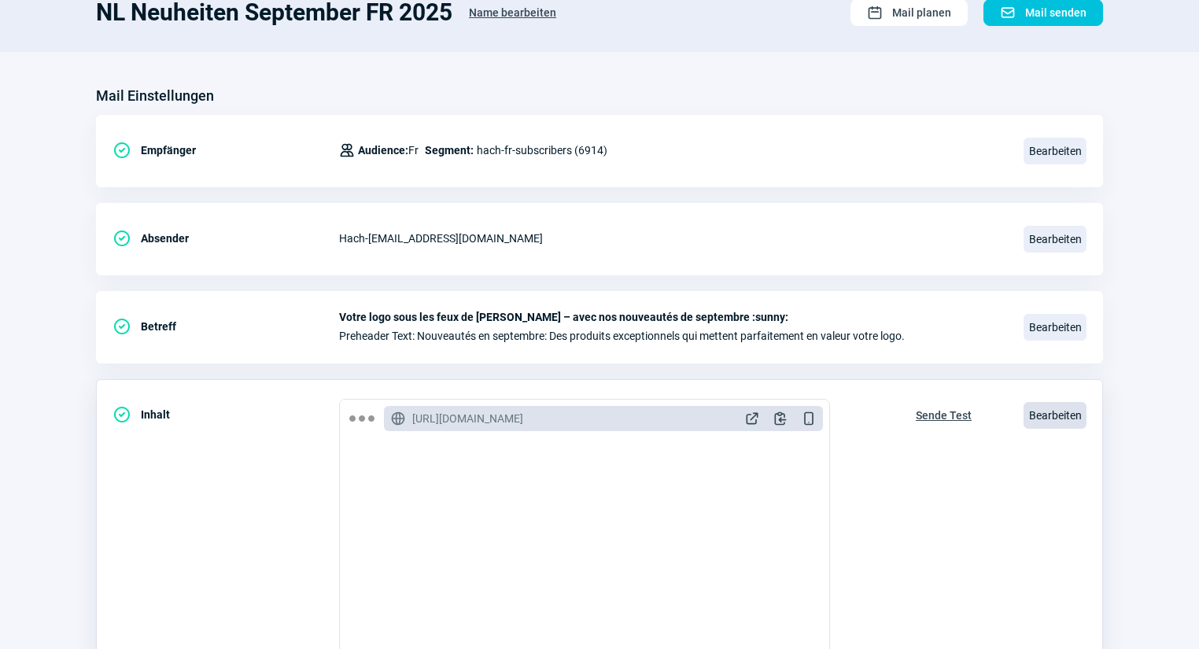
click at [1045, 417] on span "Bearbeiten" at bounding box center [1054, 415] width 63 height 27
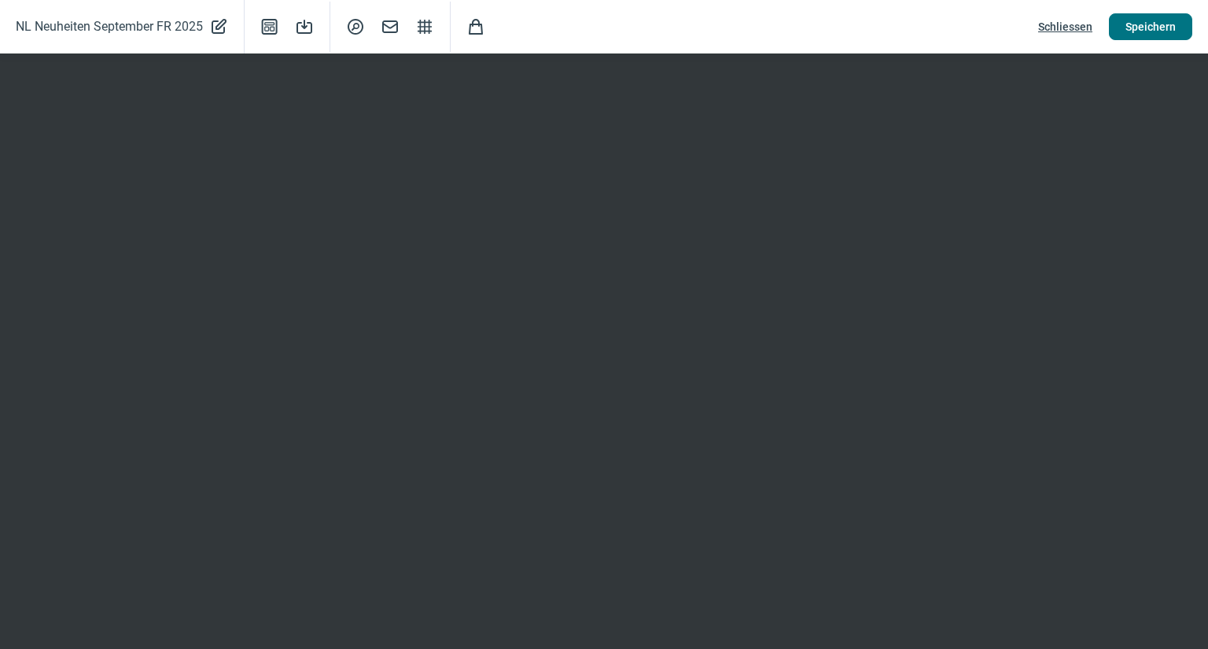
click at [1158, 31] on span "Speichern" at bounding box center [1151, 26] width 50 height 25
click at [1173, 21] on span "Speichern" at bounding box center [1151, 26] width 50 height 25
click at [1063, 24] on span "Schliessen" at bounding box center [1065, 26] width 54 height 25
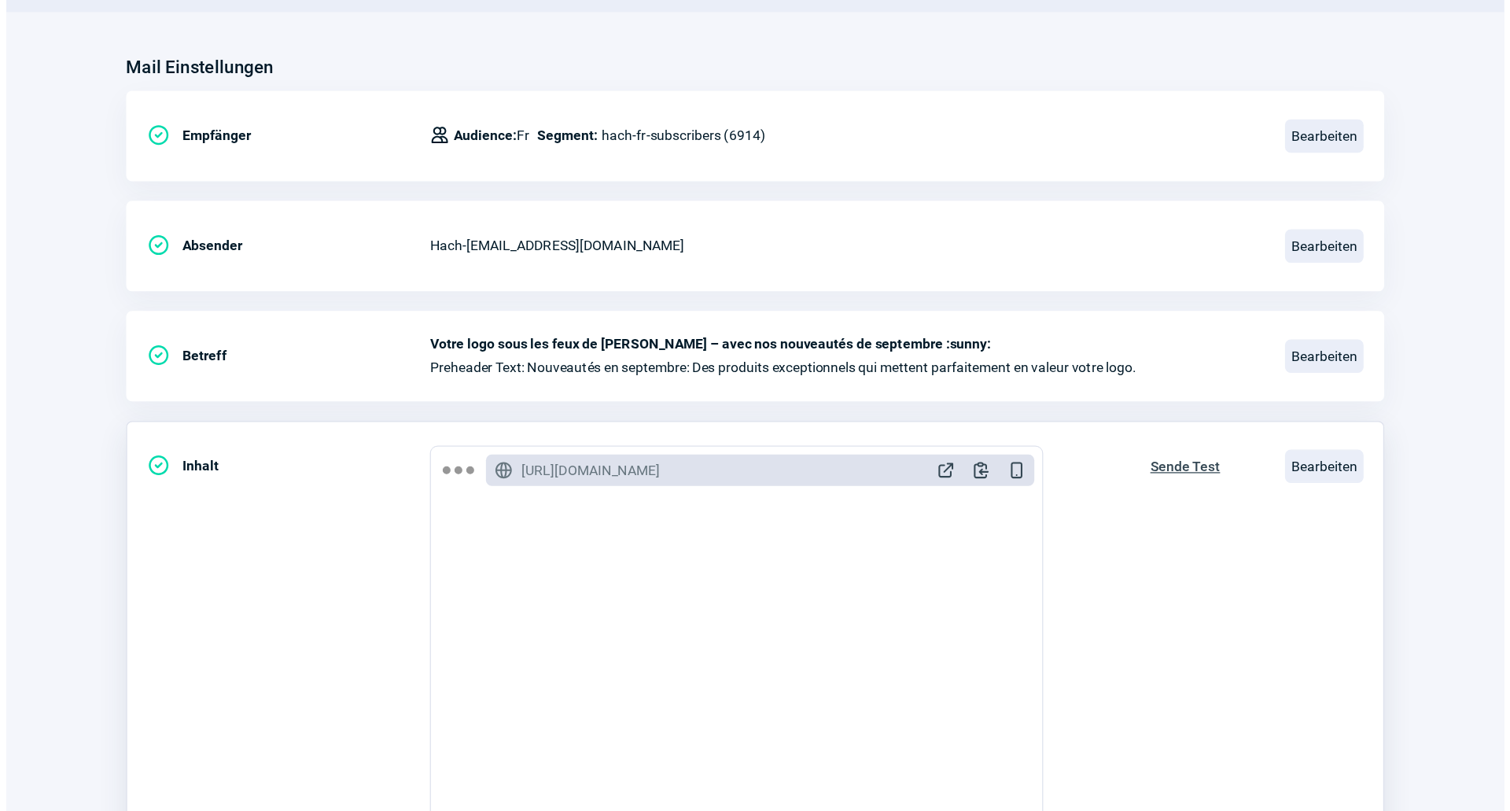
scroll to position [189, 0]
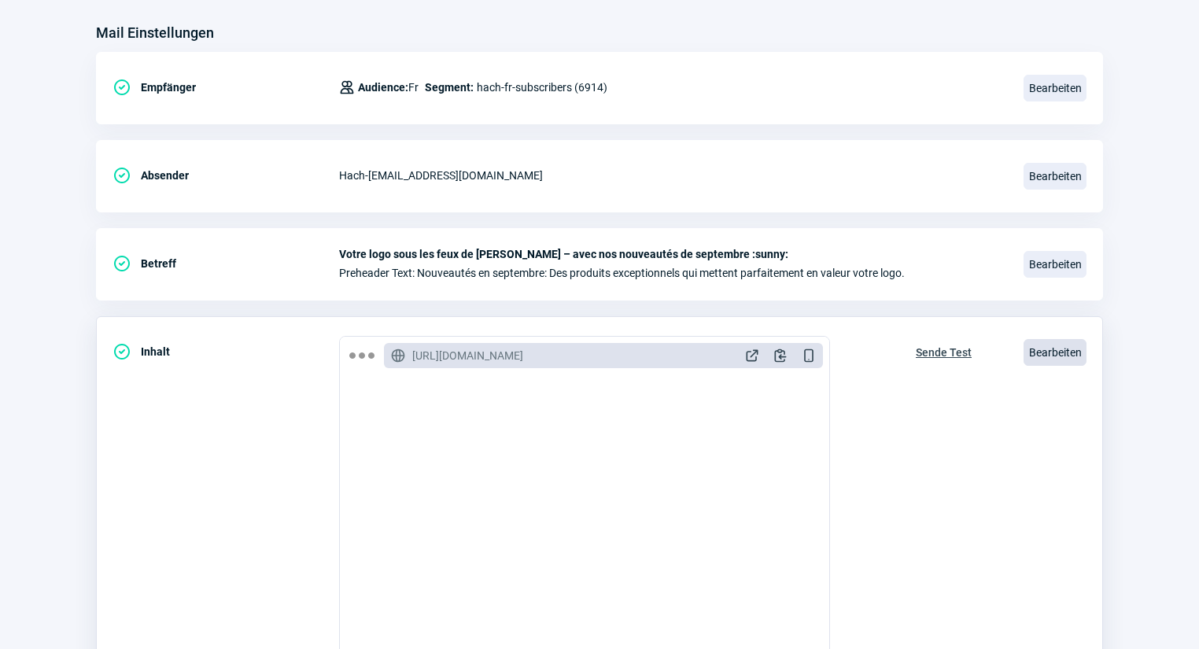
click at [1058, 349] on span "Bearbeiten" at bounding box center [1054, 352] width 63 height 27
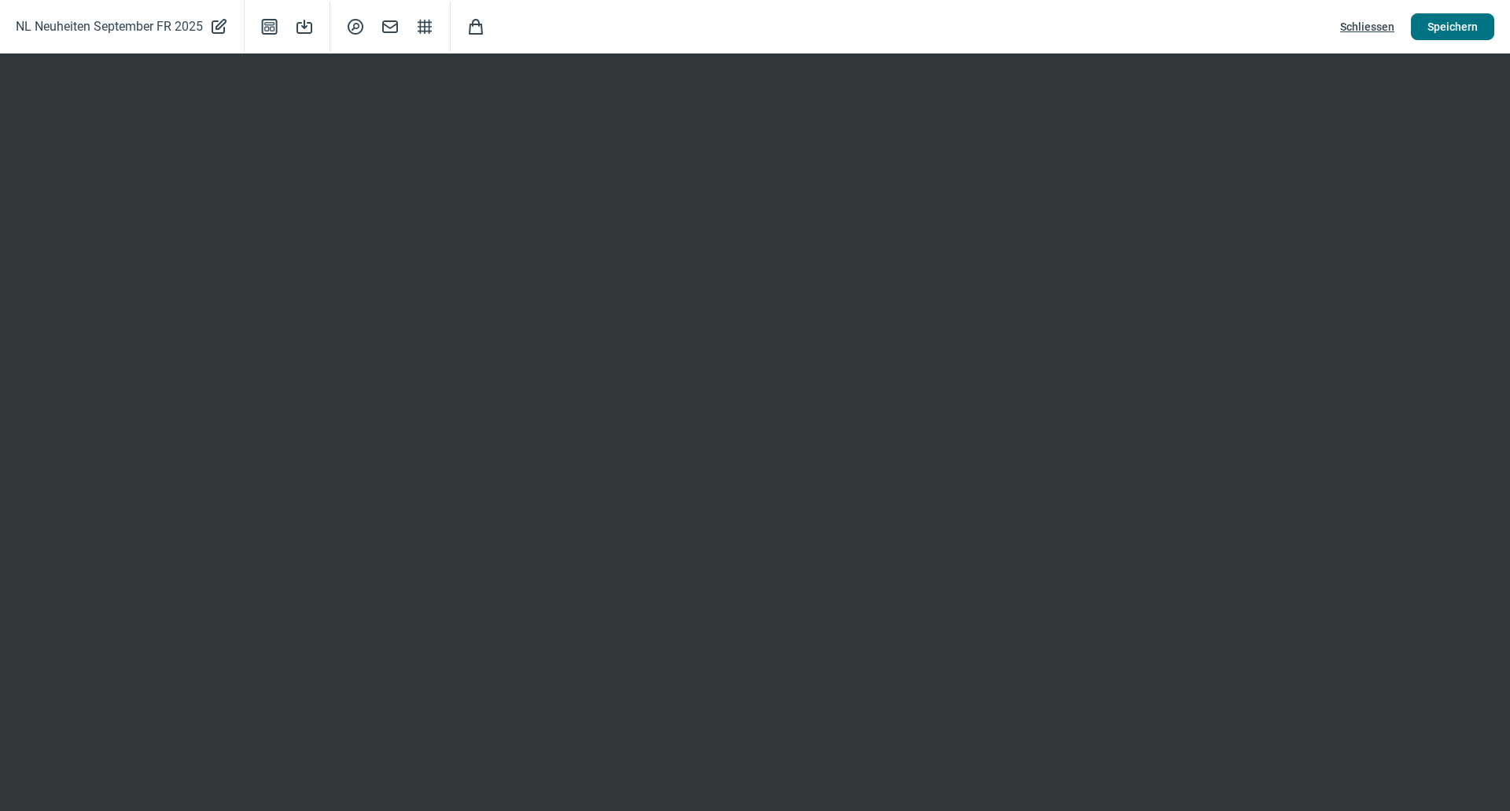
click at [1450, 18] on span "Speichern" at bounding box center [1453, 26] width 50 height 25
click at [1469, 22] on span "Speichern" at bounding box center [1453, 26] width 50 height 25
click at [1434, 24] on span "Speichern" at bounding box center [1453, 26] width 50 height 25
click at [1422, 17] on button "Speichern" at bounding box center [1452, 26] width 83 height 27
click at [1465, 30] on span "Speichern" at bounding box center [1453, 26] width 50 height 25
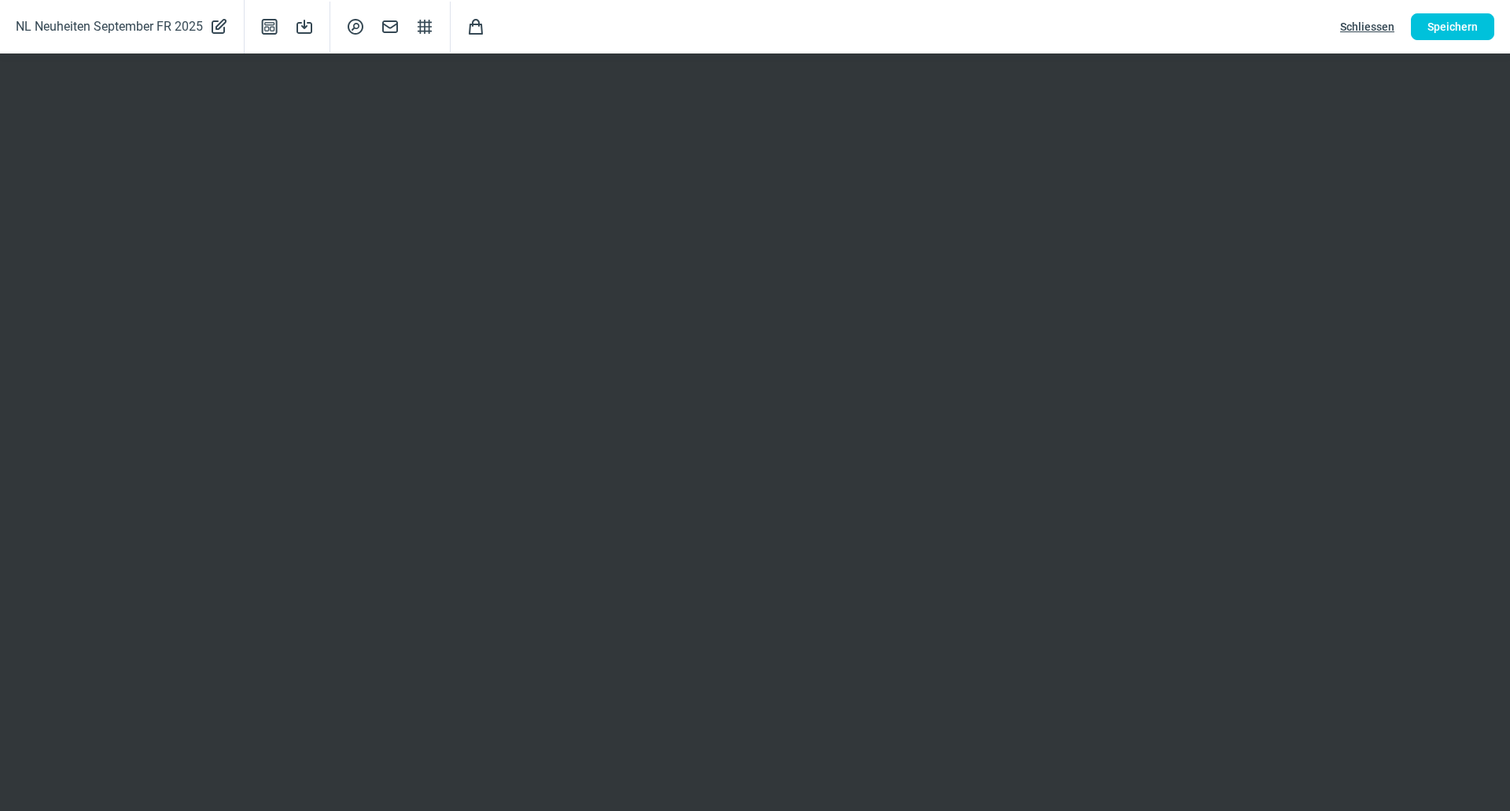
click at [1363, 31] on span "Schliessen" at bounding box center [1367, 26] width 54 height 25
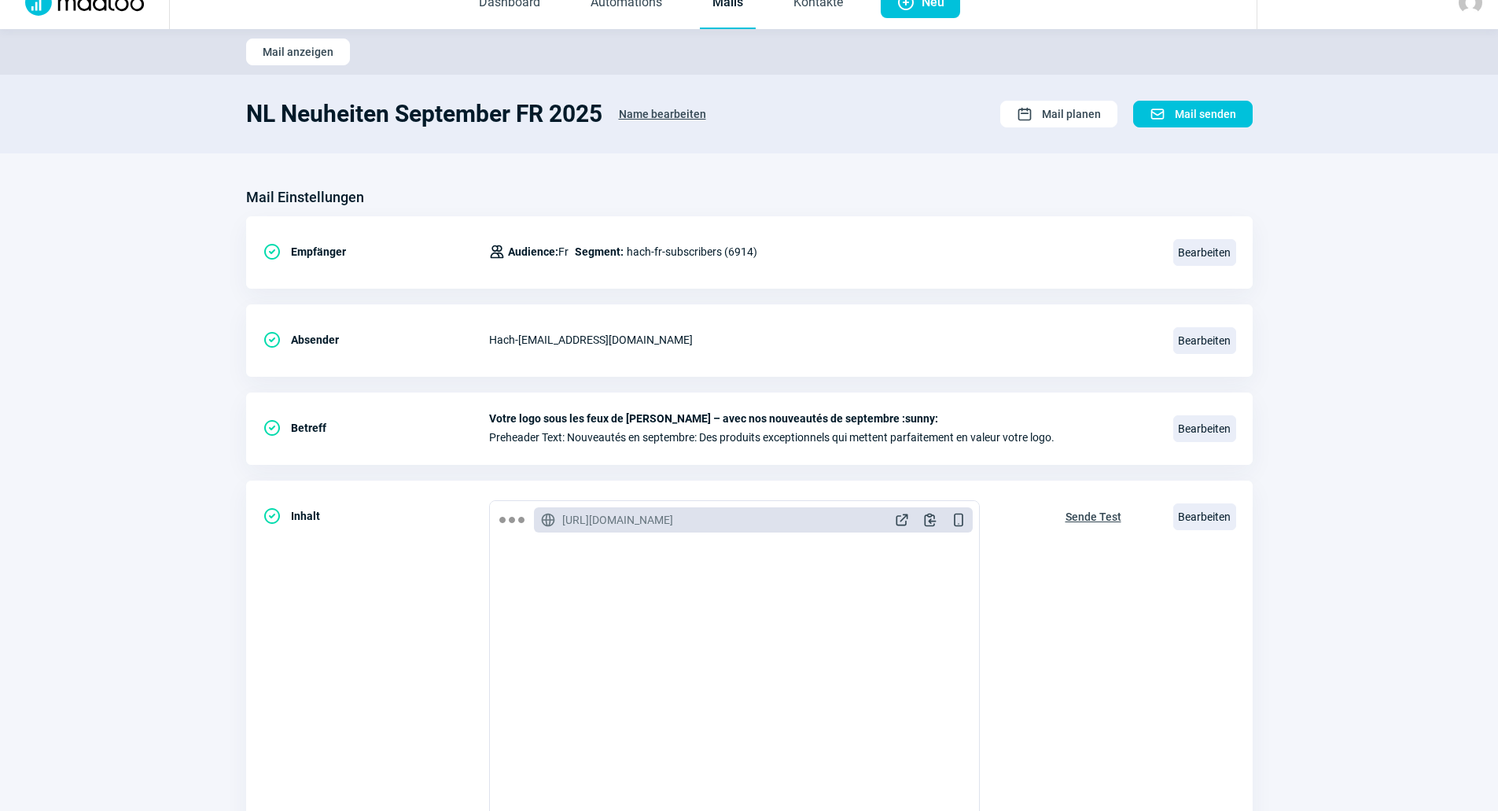
scroll to position [0, 0]
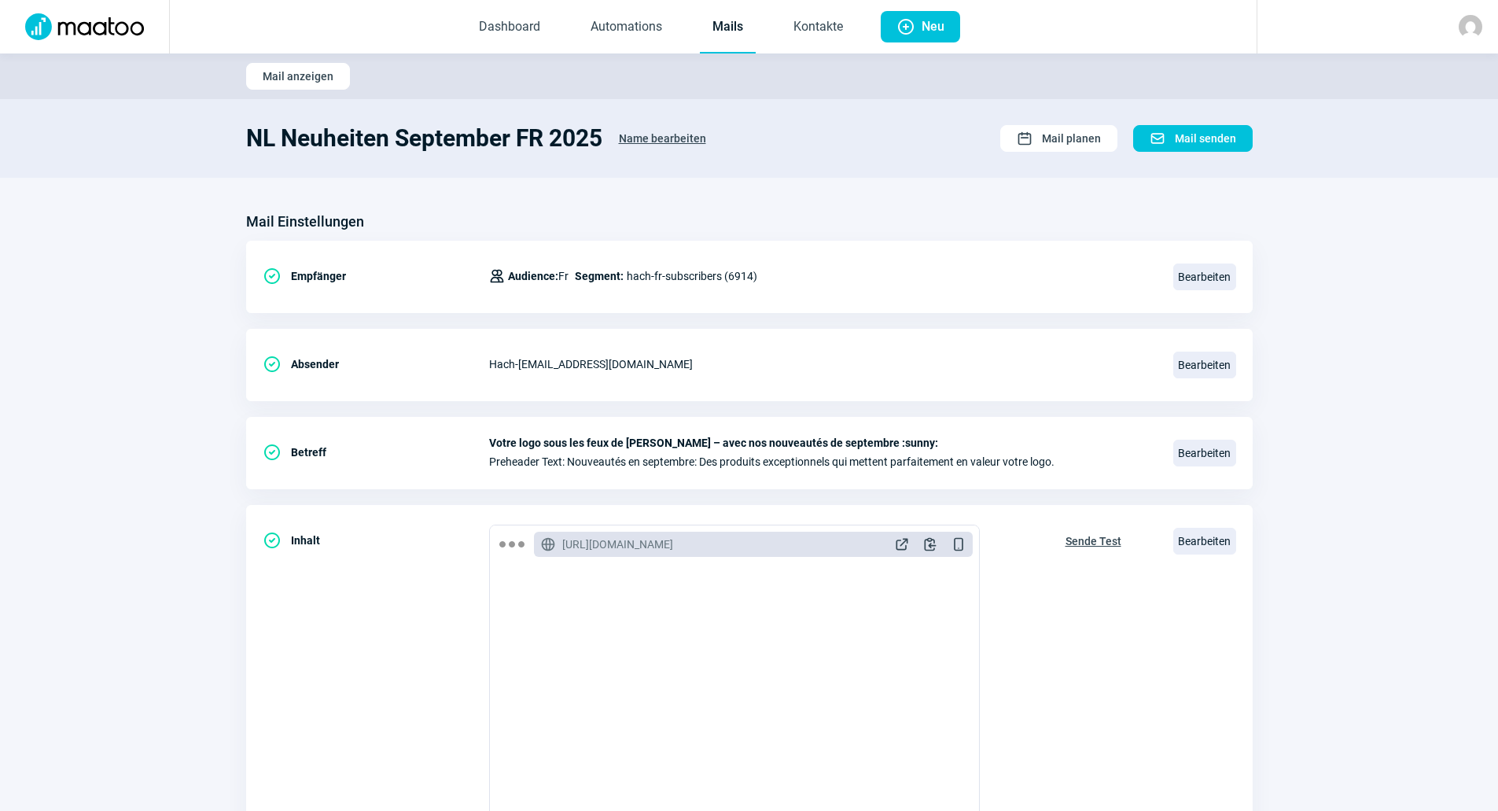
click at [728, 24] on link "Mails" at bounding box center [728, 28] width 56 height 52
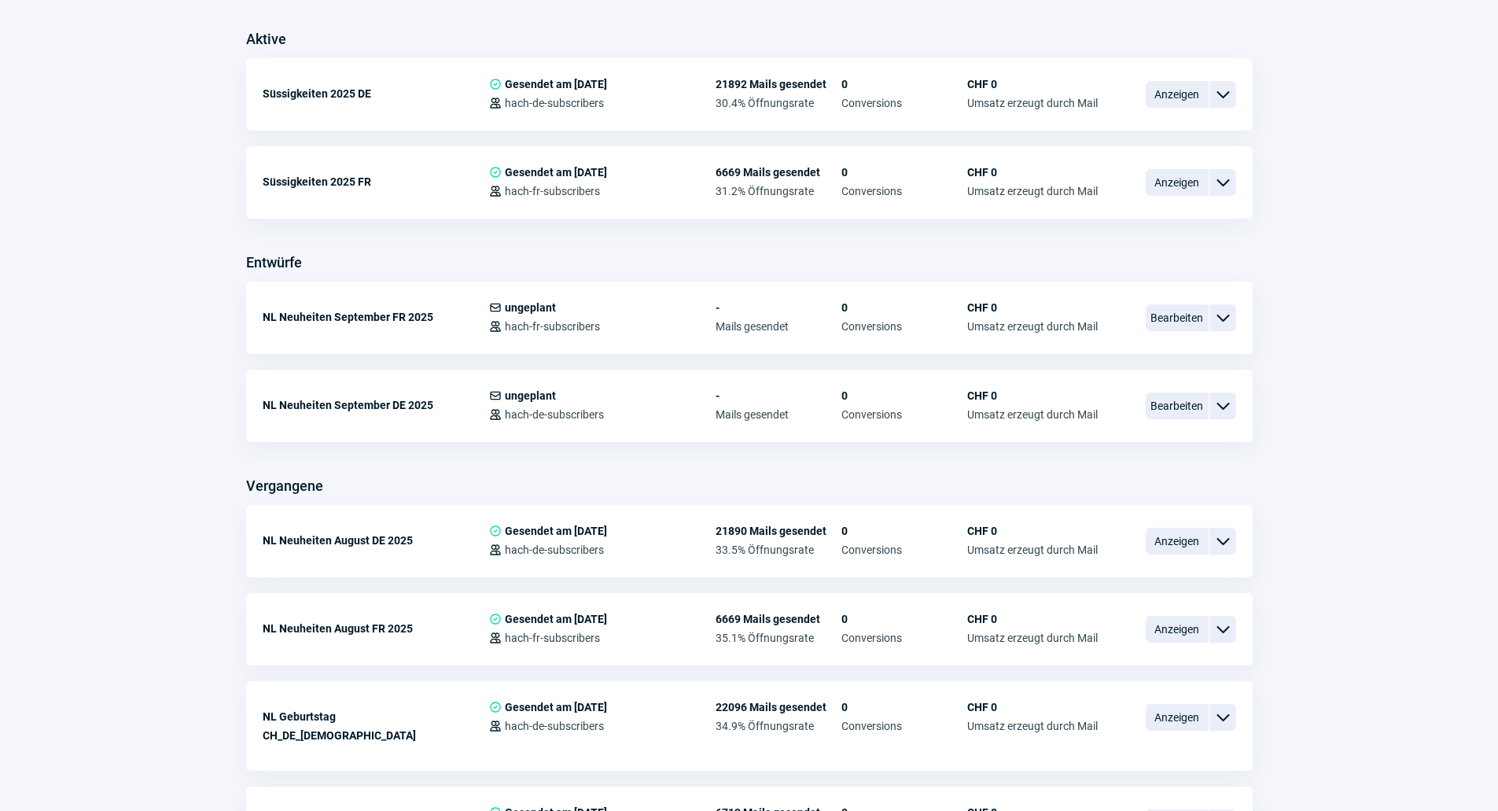
scroll to position [472, 0]
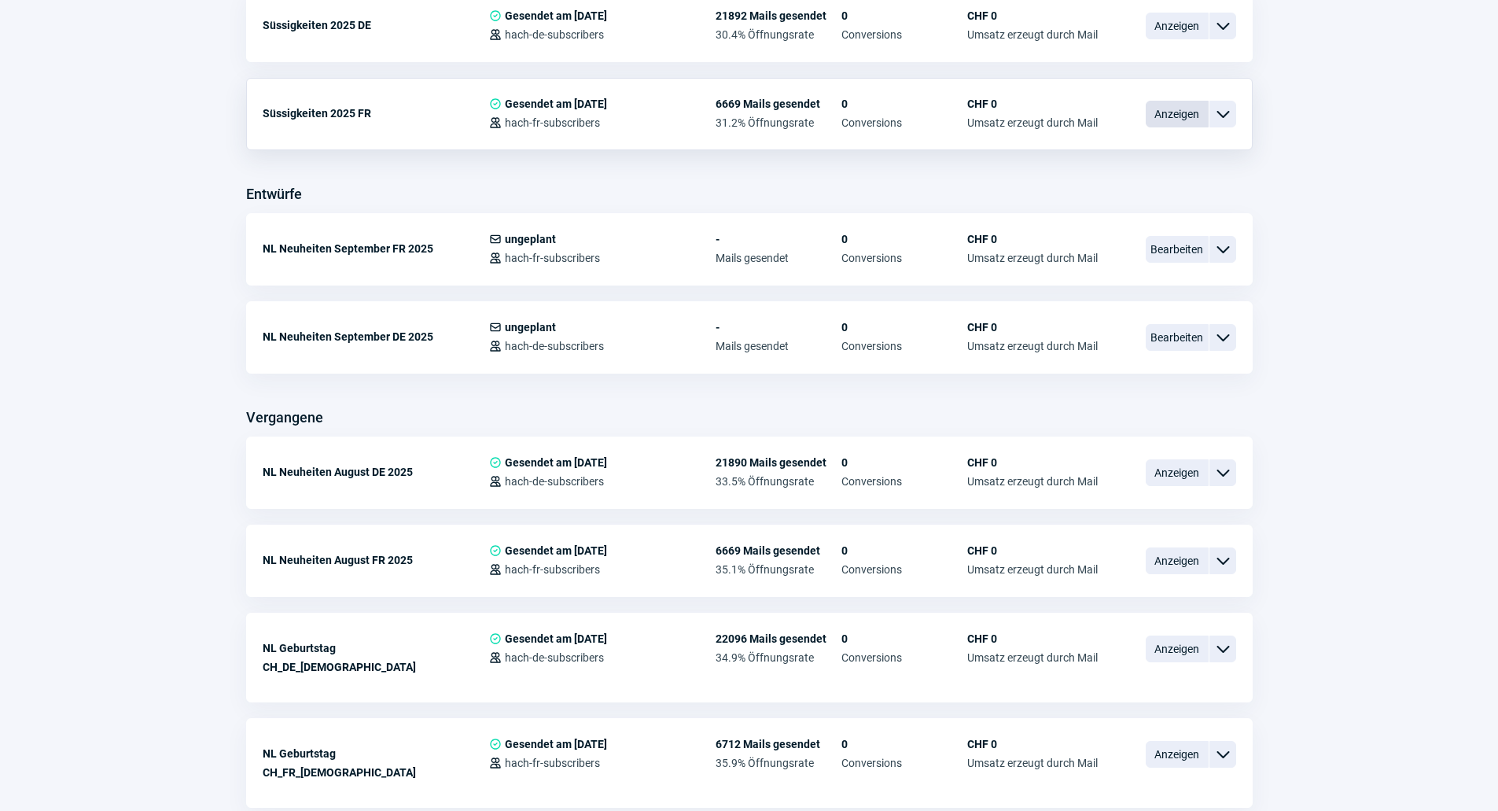
click at [1168, 116] on span "Anzeigen" at bounding box center [1177, 114] width 63 height 27
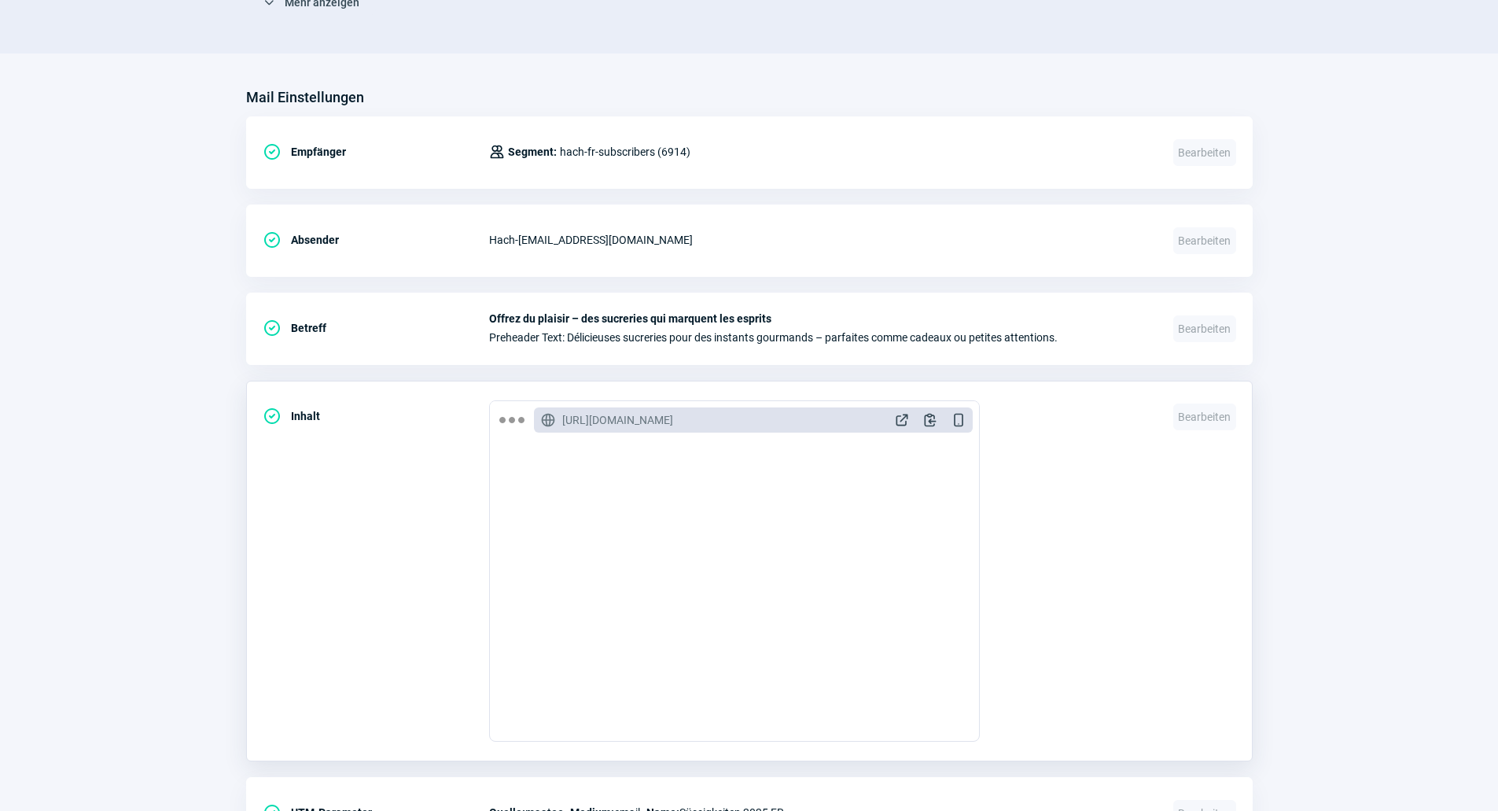
scroll to position [610, 0]
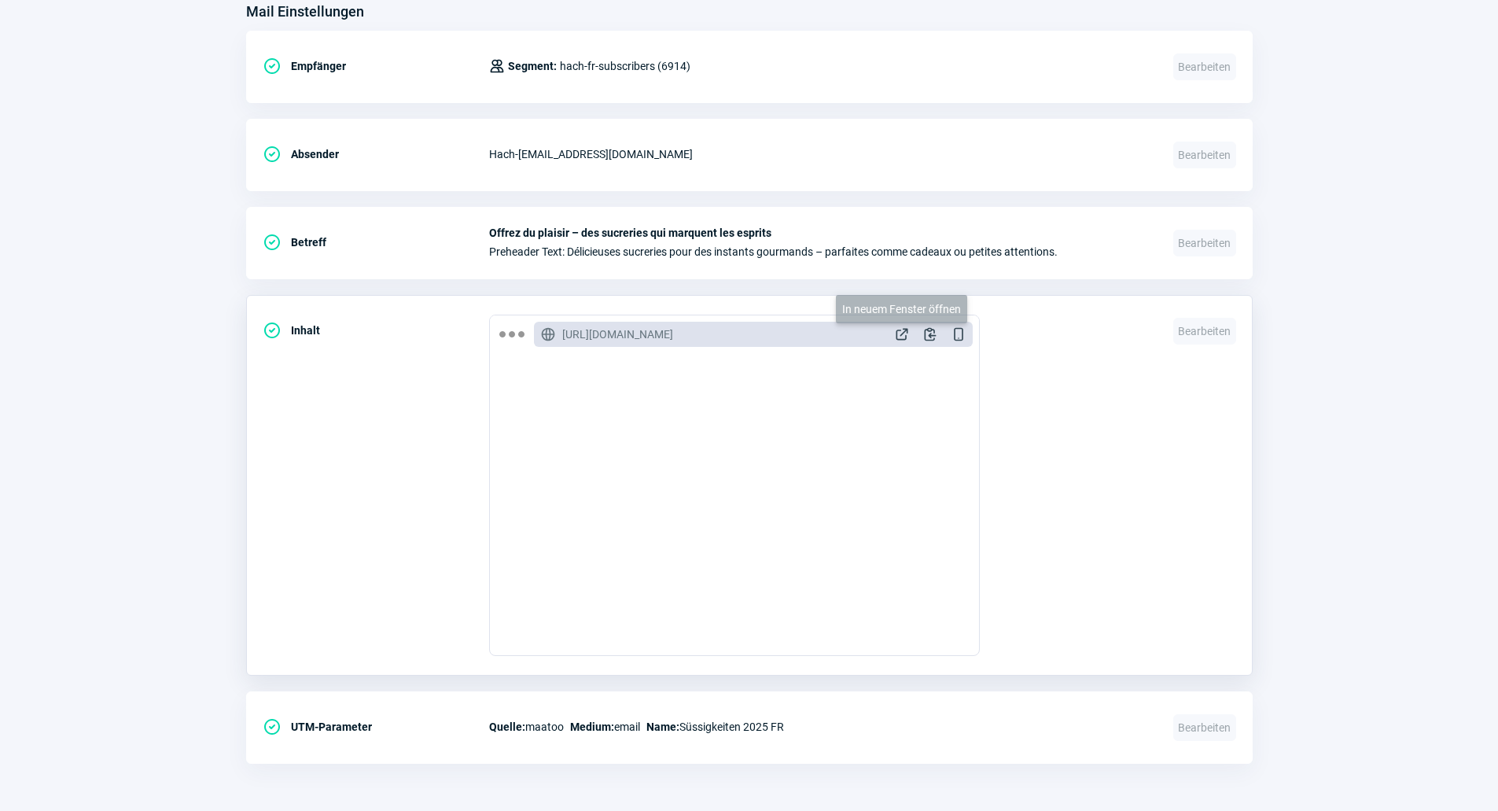
click at [901, 330] on span "ExternalLink icon" at bounding box center [902, 334] width 16 height 16
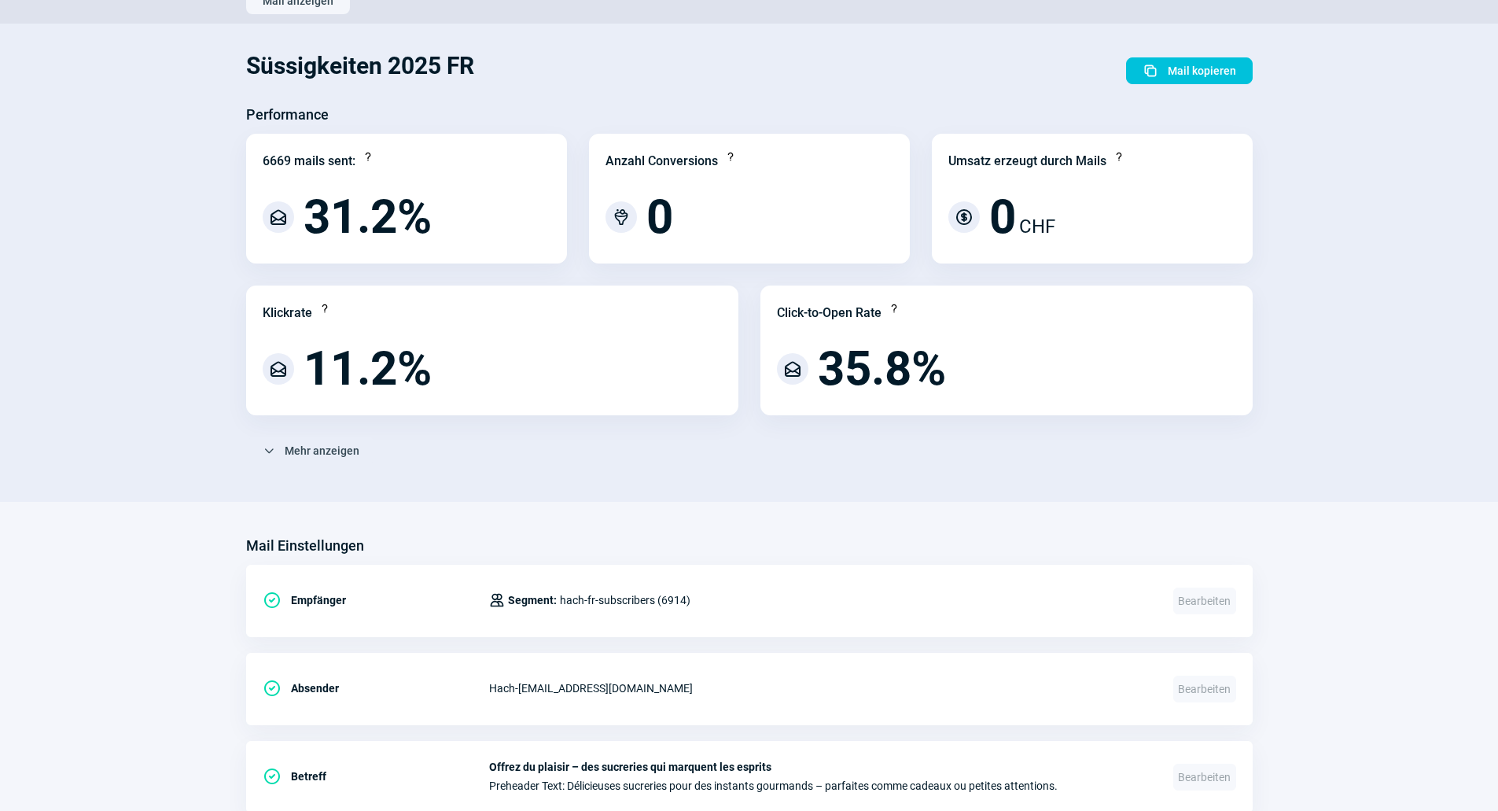
scroll to position [0, 0]
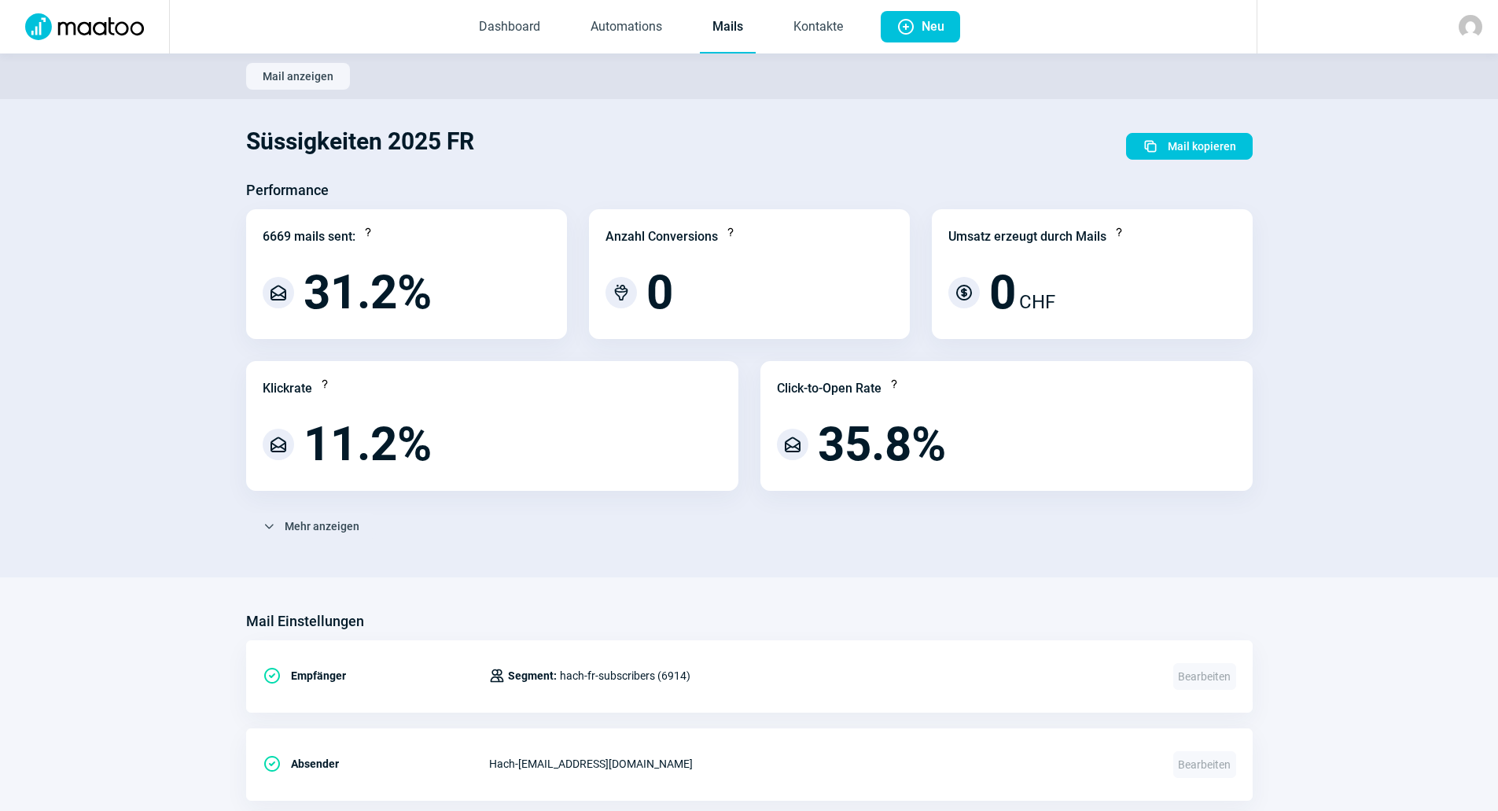
click at [735, 24] on link "Mails" at bounding box center [728, 28] width 56 height 52
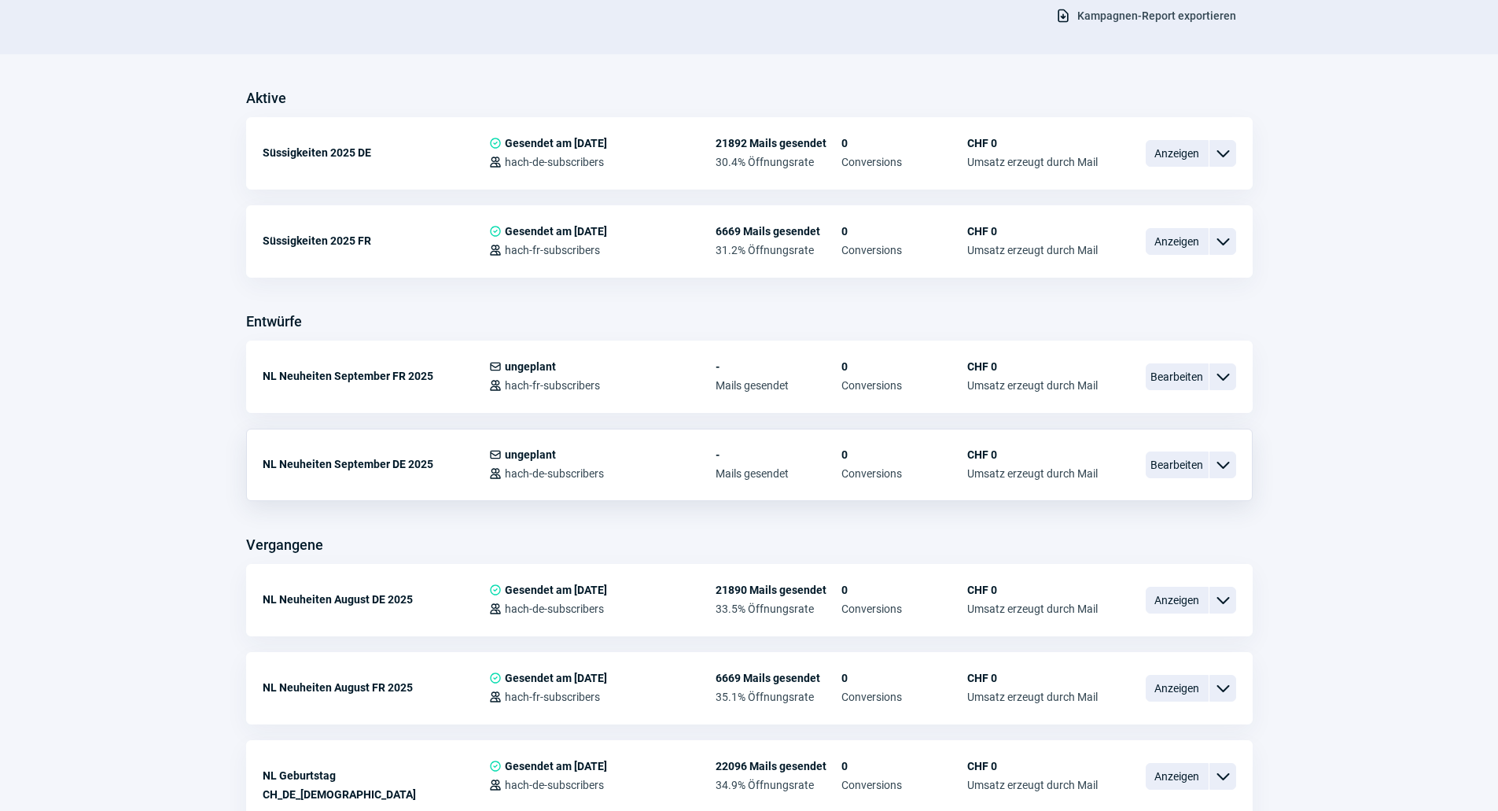
scroll to position [393, 0]
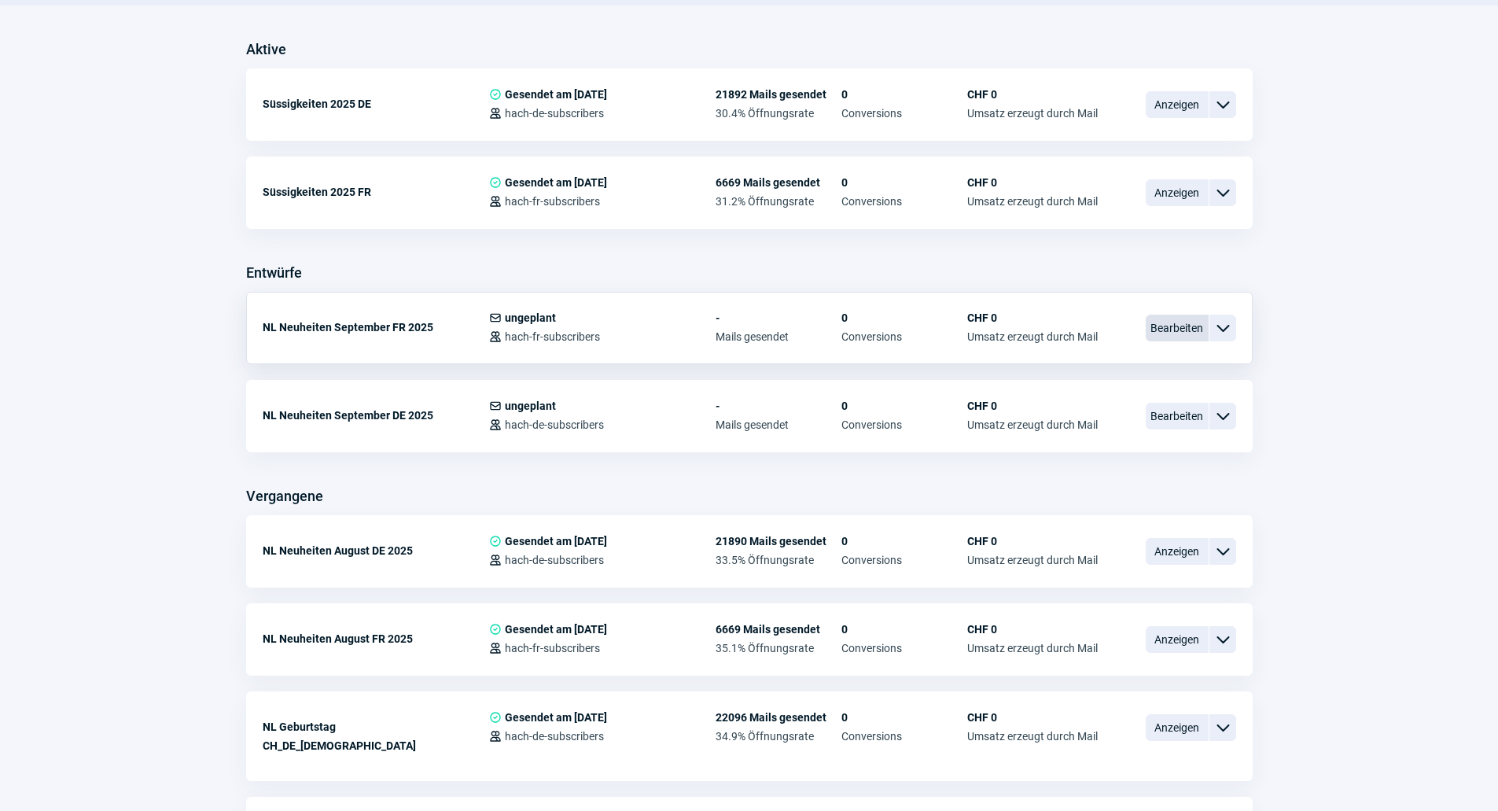
click at [1186, 333] on span "Bearbeiten" at bounding box center [1177, 328] width 63 height 27
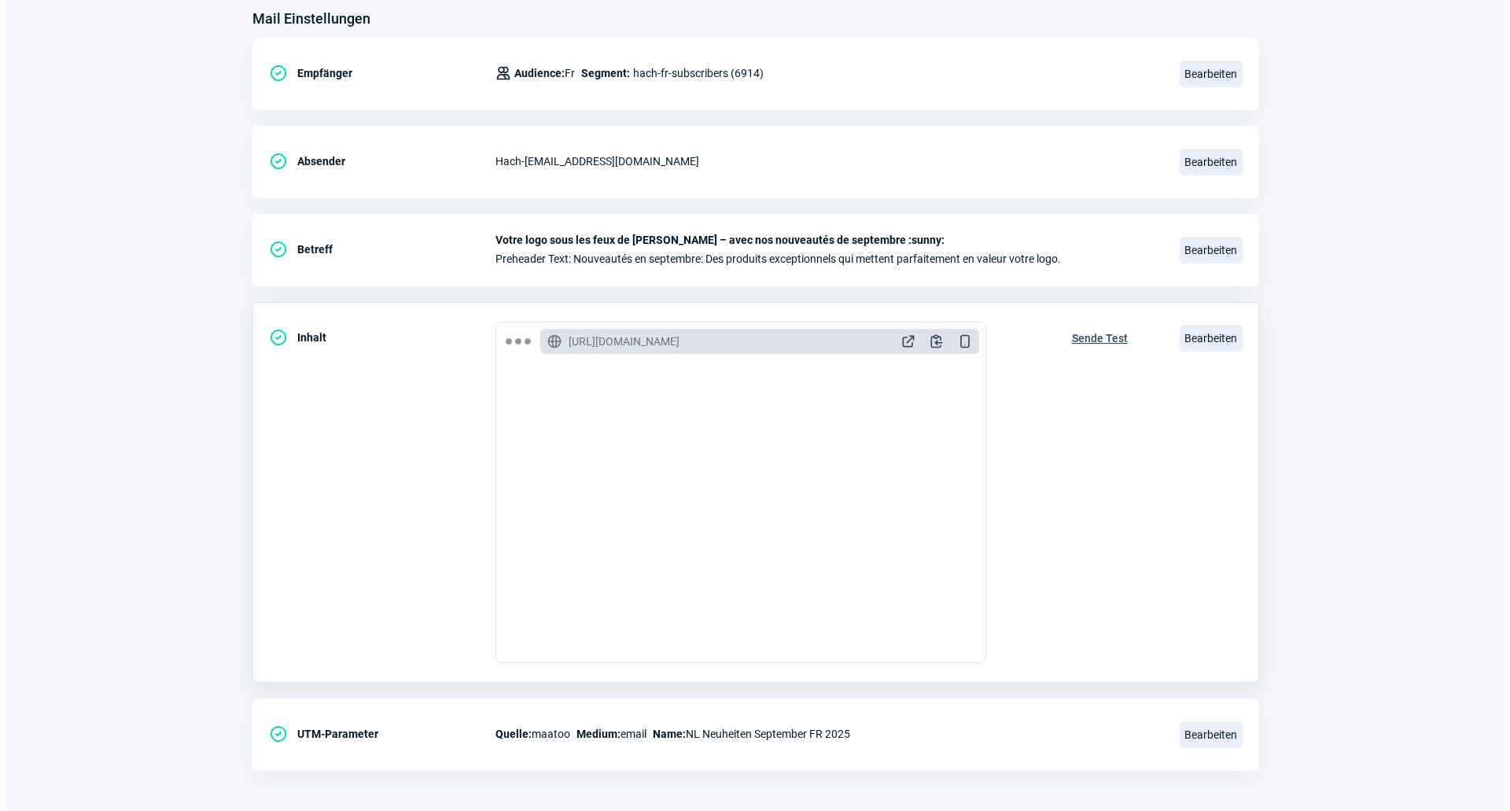
scroll to position [210, 0]
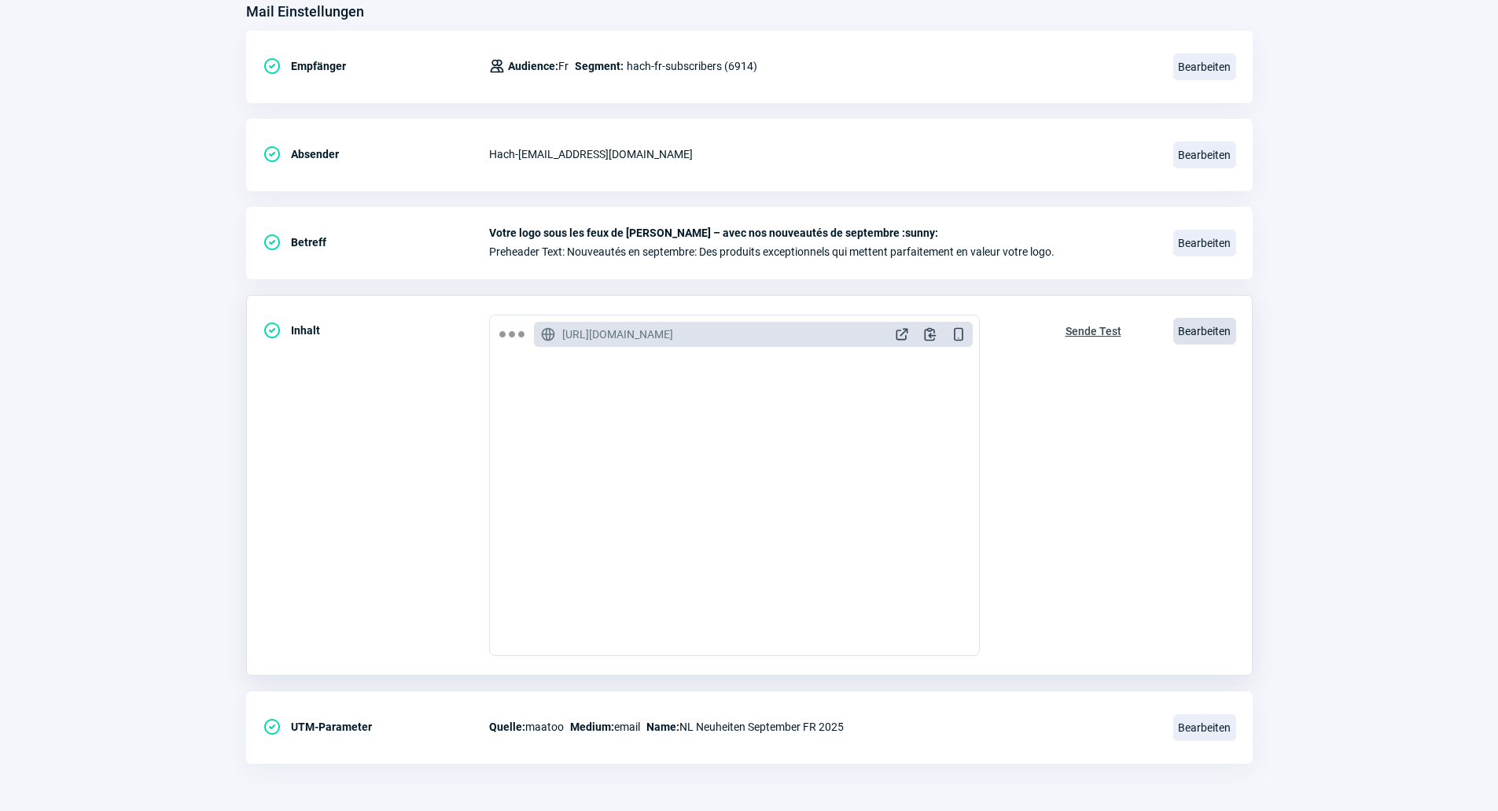
click at [1178, 334] on span "Bearbeiten" at bounding box center [1205, 331] width 63 height 27
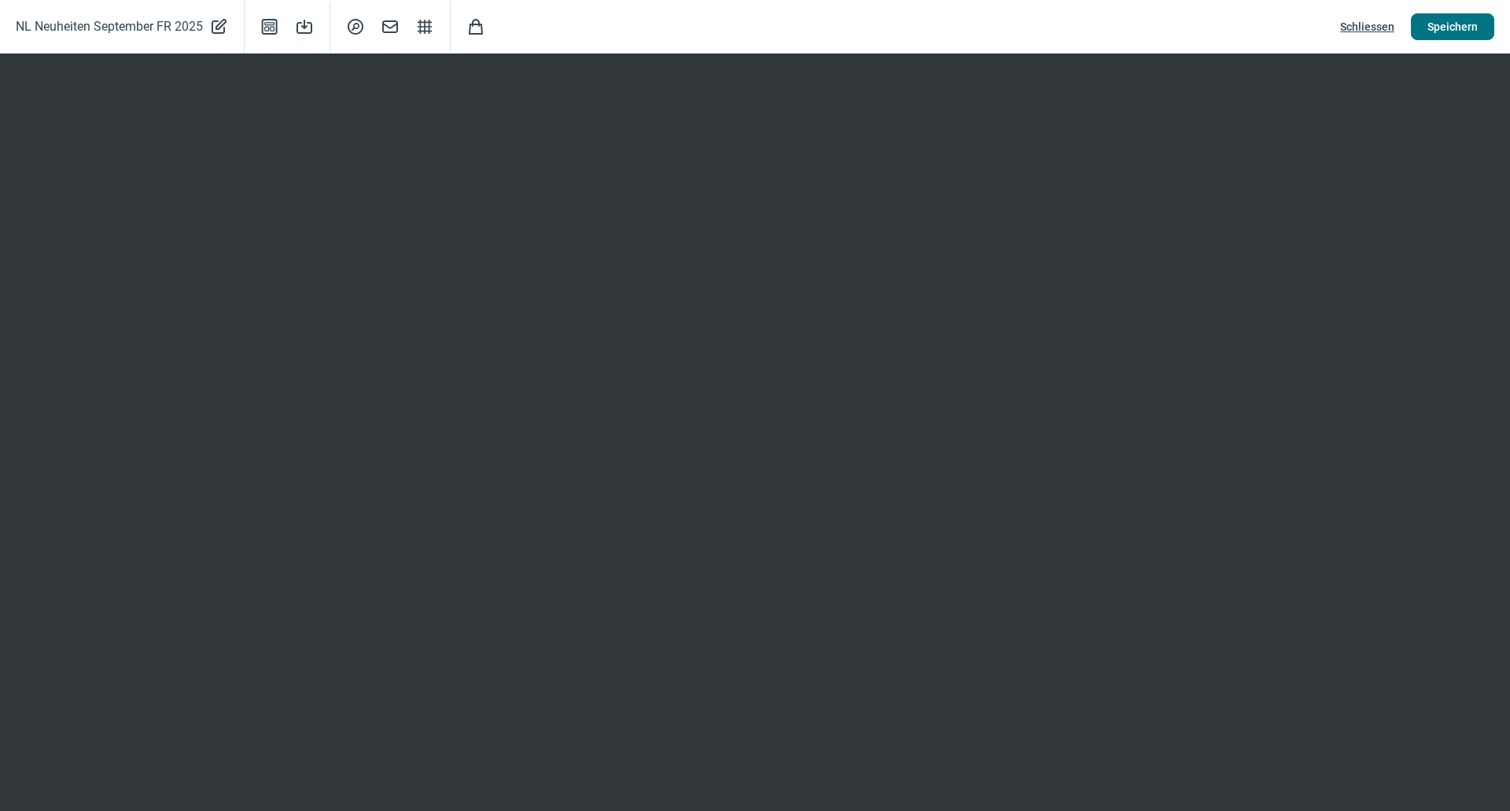
click at [1444, 31] on span "Speichern" at bounding box center [1453, 26] width 50 height 25
click at [1371, 21] on span "Schliessen" at bounding box center [1367, 26] width 54 height 25
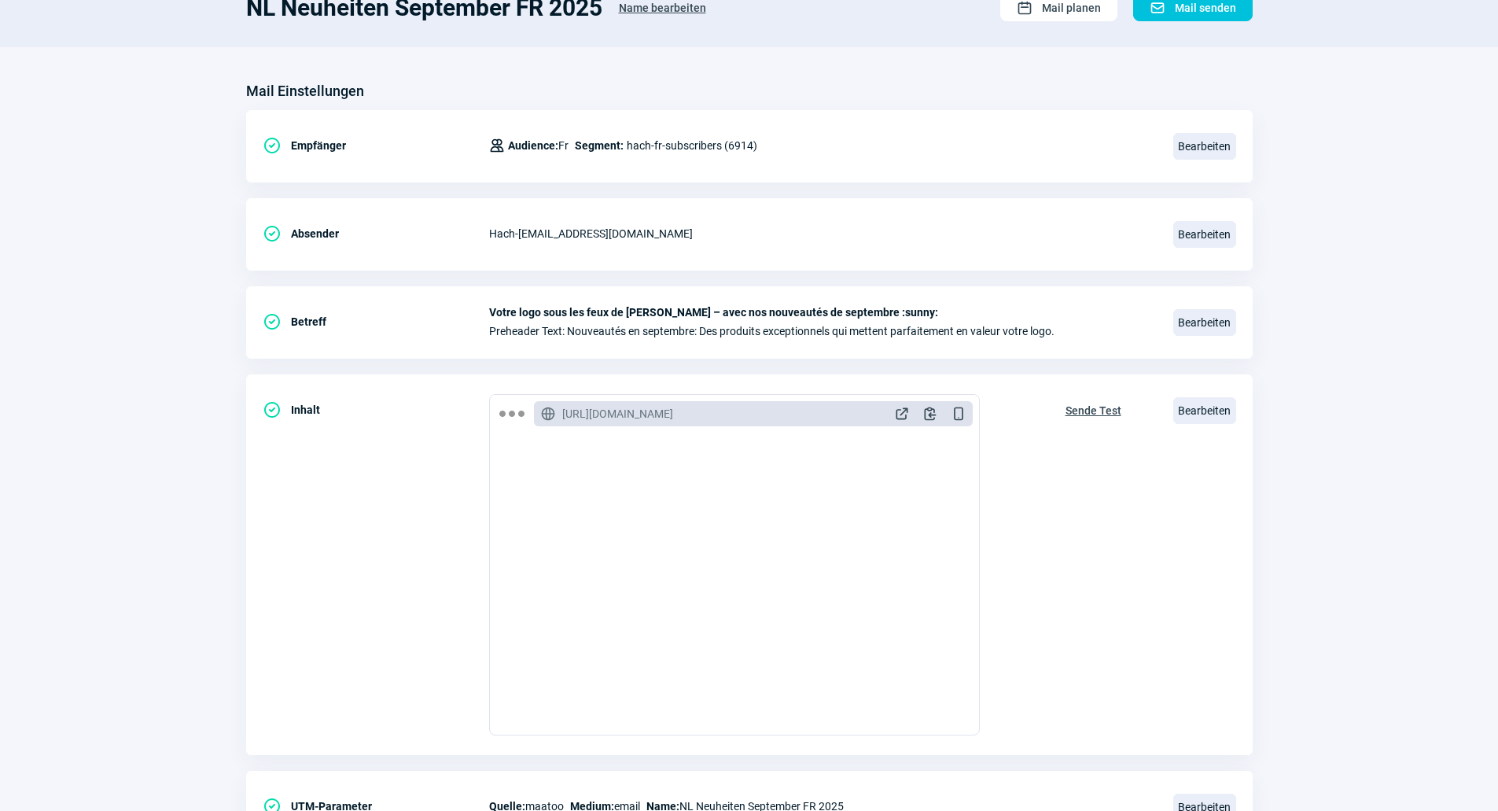
scroll to position [0, 0]
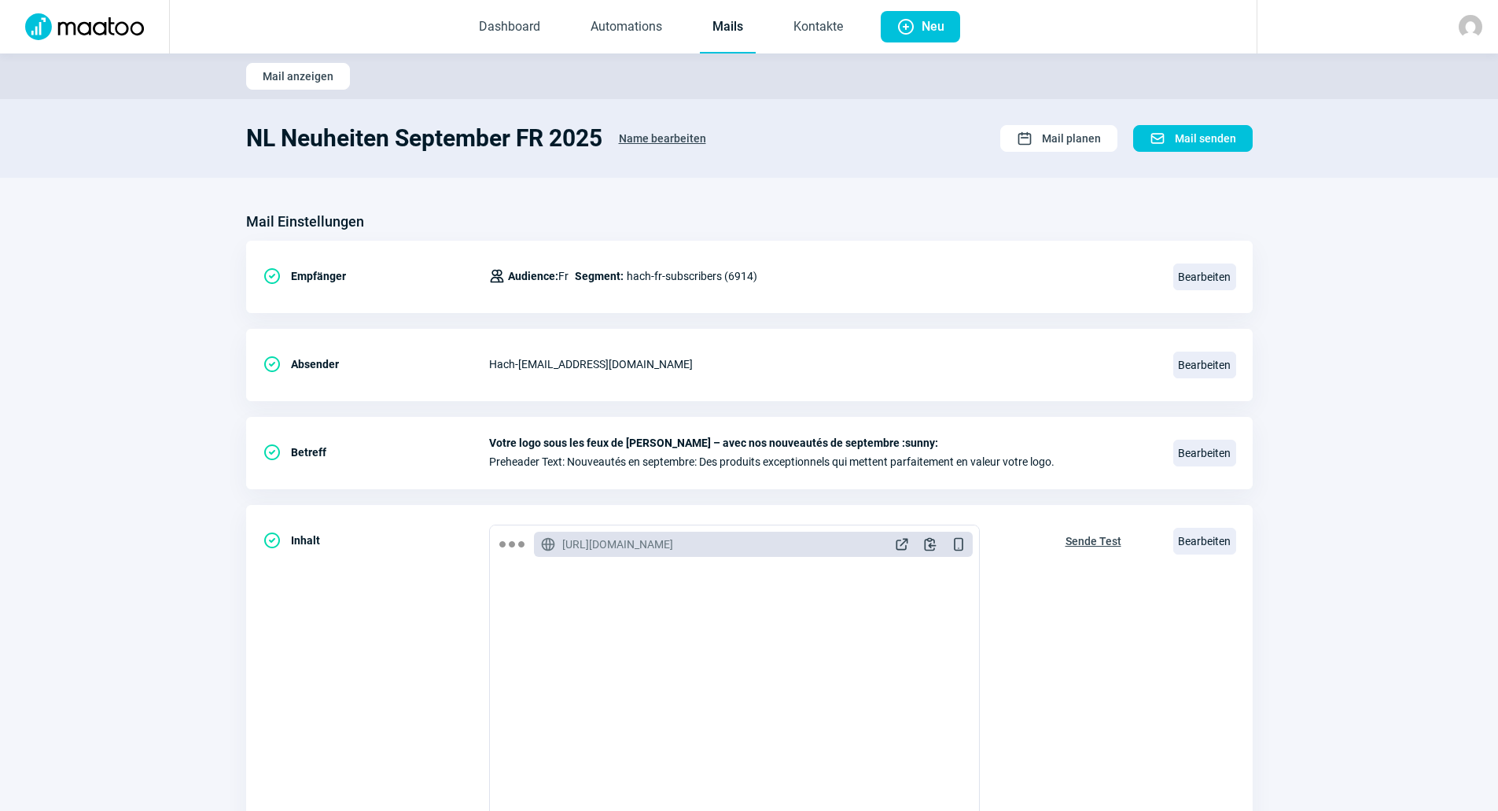
click at [741, 32] on link "Mails" at bounding box center [728, 28] width 56 height 52
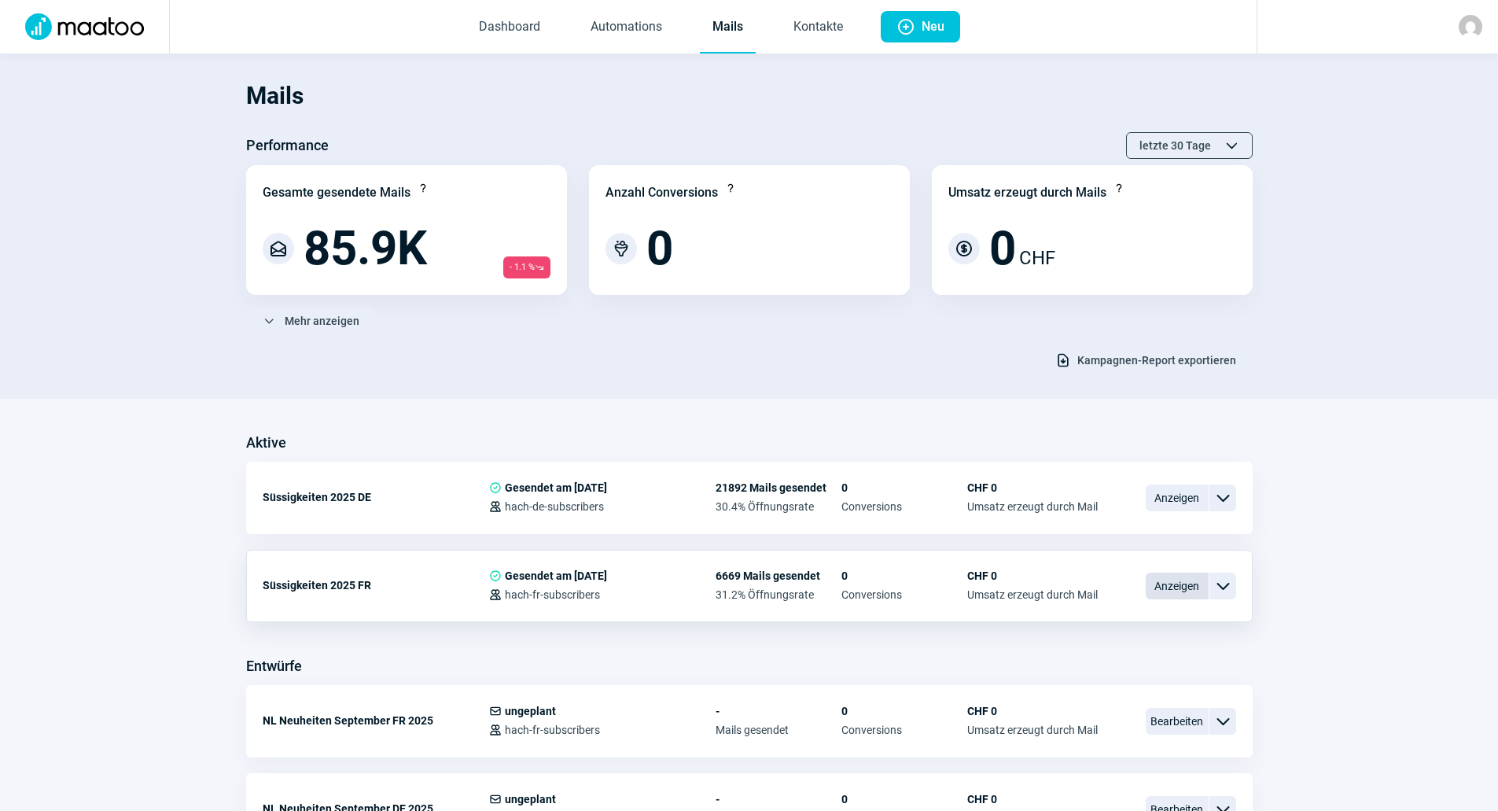
click at [1170, 583] on span "Anzeigen" at bounding box center [1177, 586] width 63 height 27
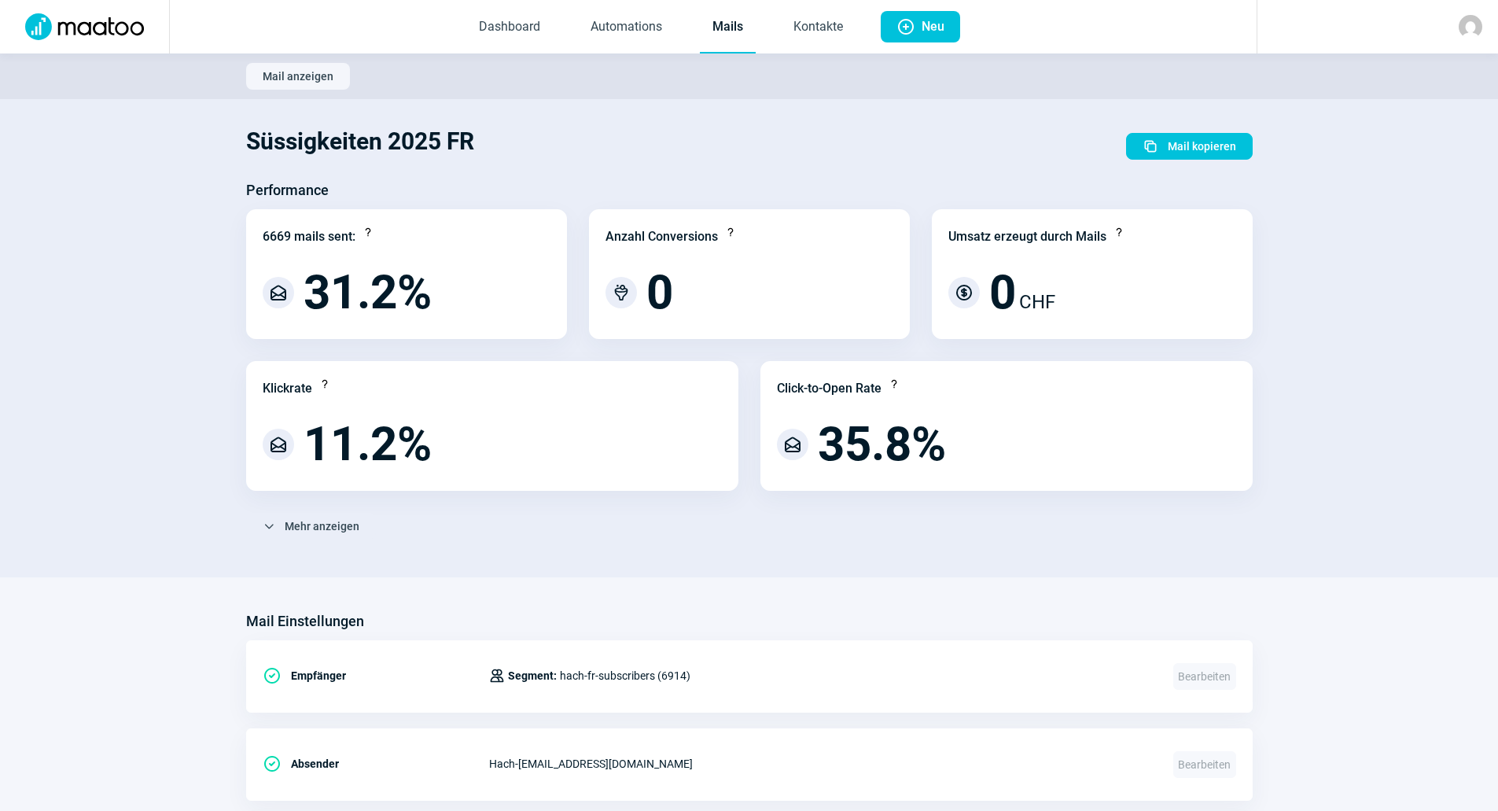
click at [746, 31] on link "Mails" at bounding box center [728, 28] width 56 height 52
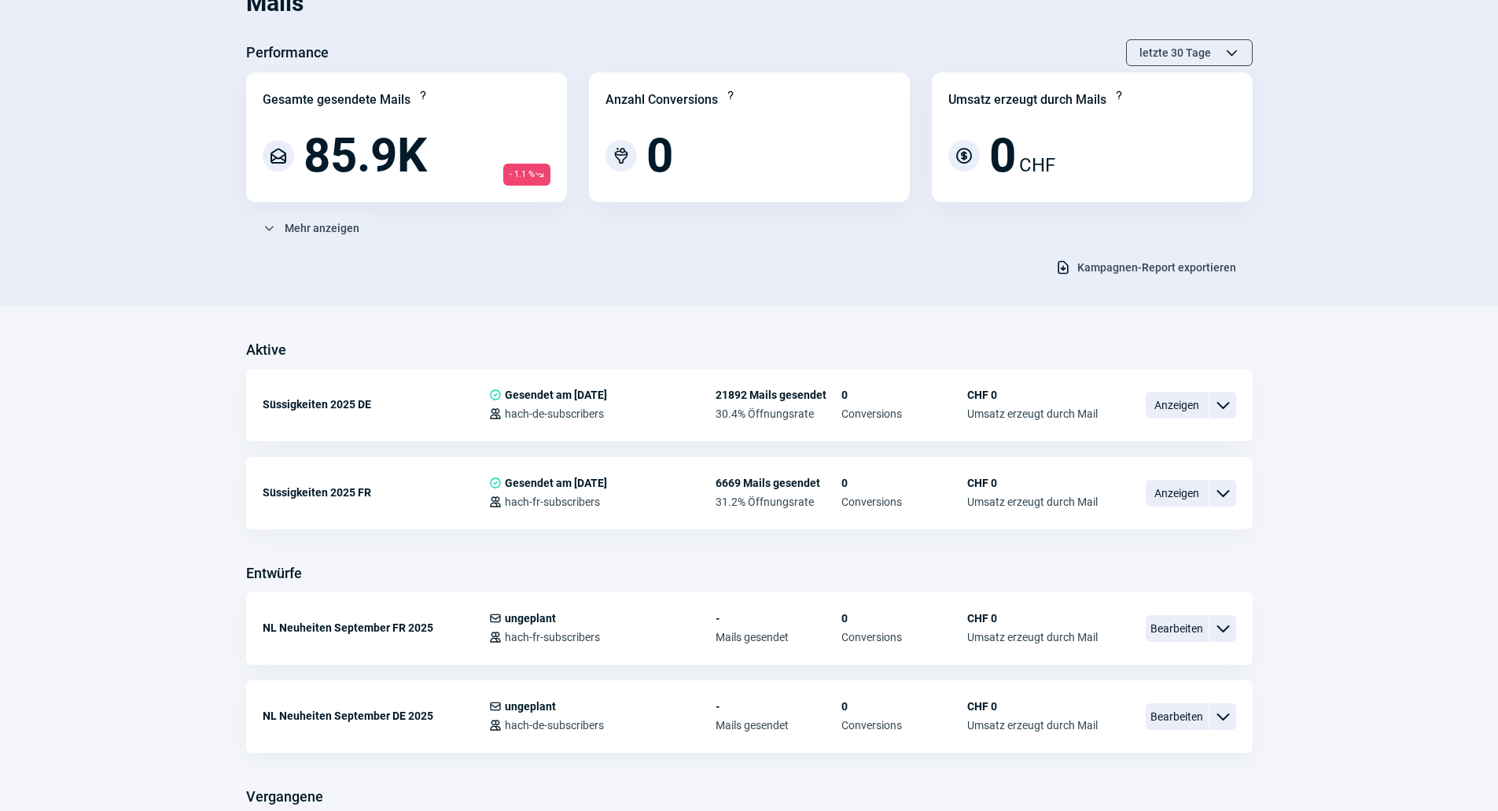
scroll to position [236, 0]
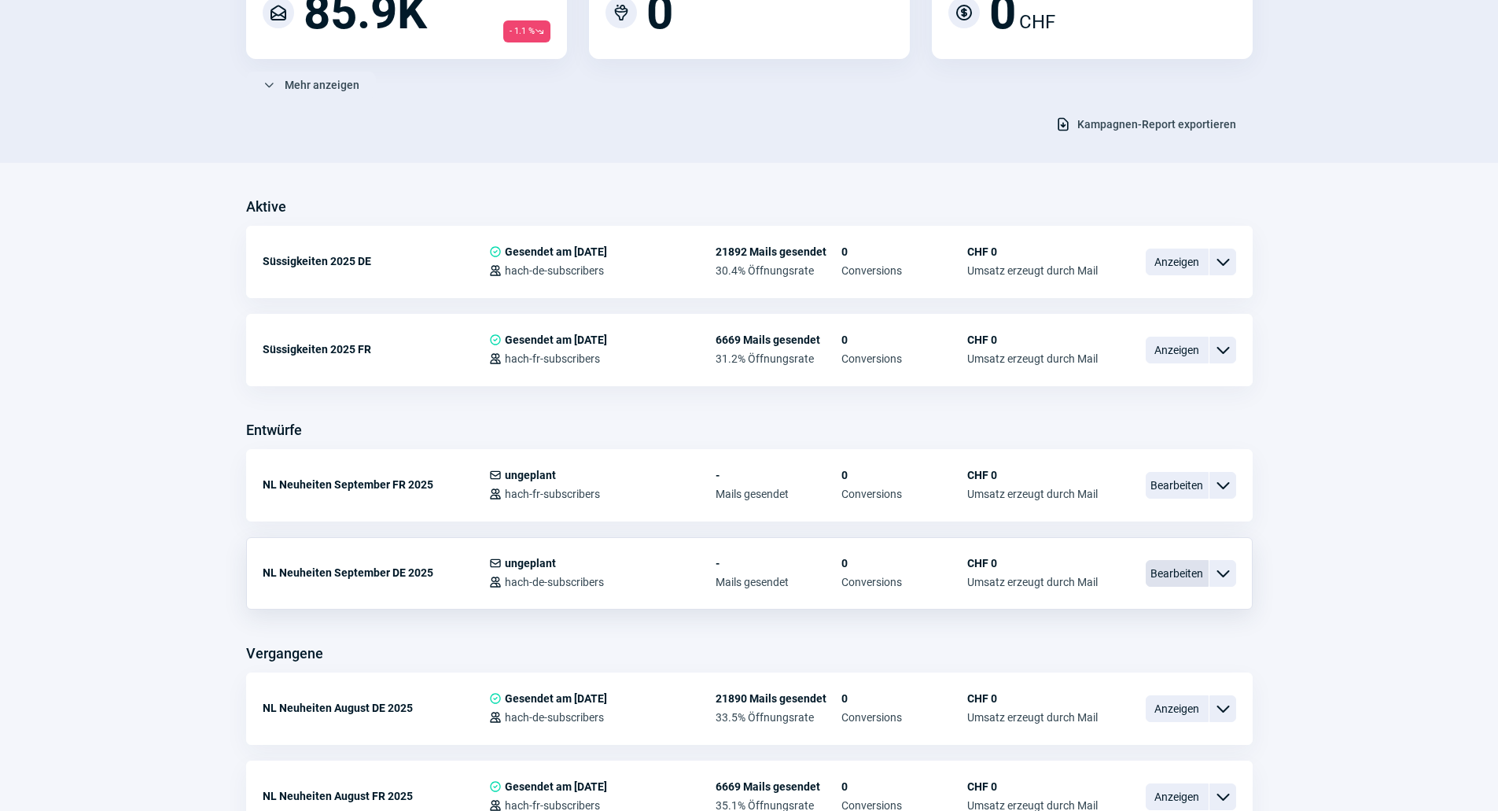
click at [1200, 578] on span "Bearbeiten" at bounding box center [1177, 573] width 63 height 27
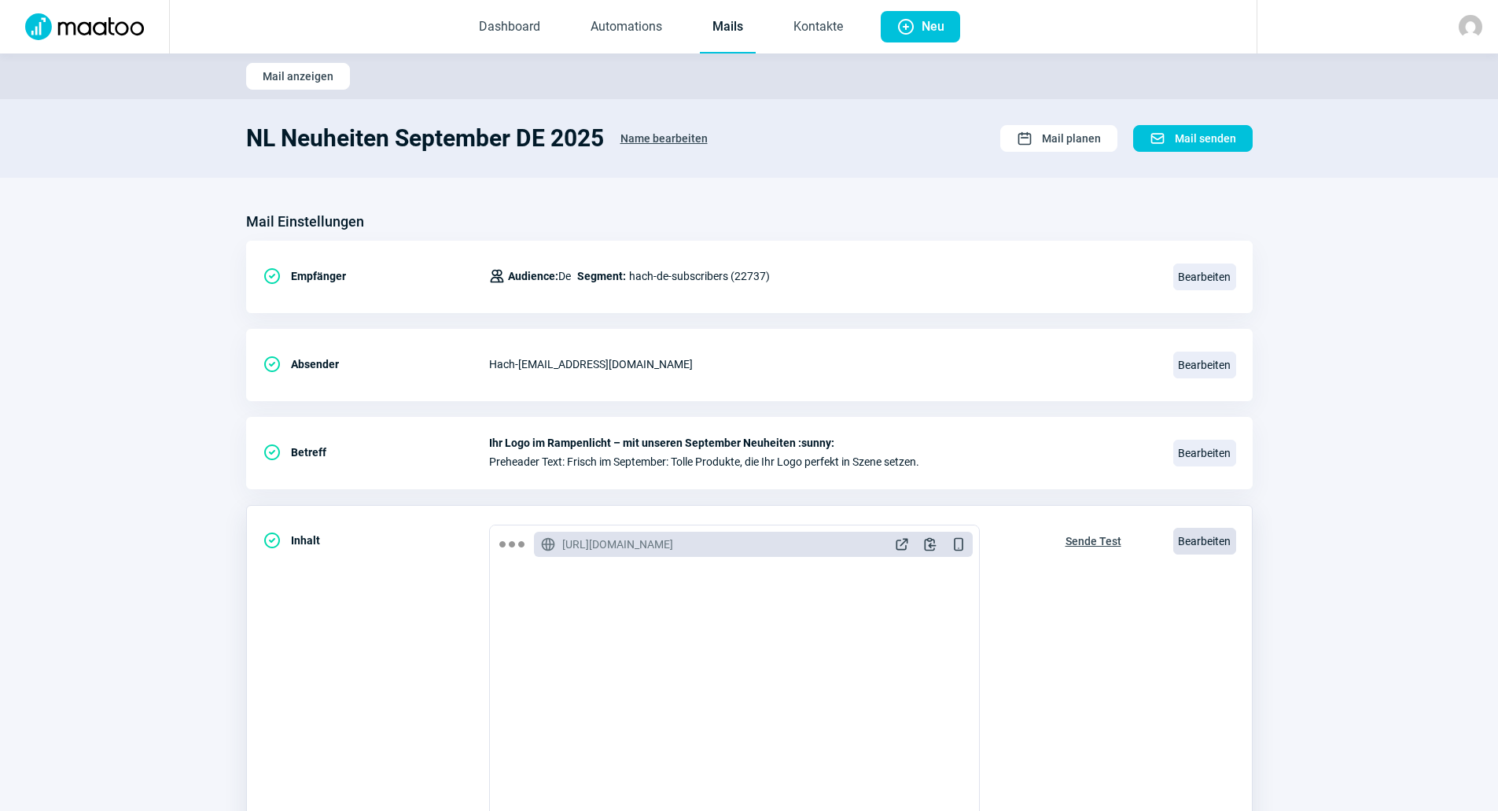
click at [1184, 551] on span "Bearbeiten" at bounding box center [1205, 541] width 63 height 27
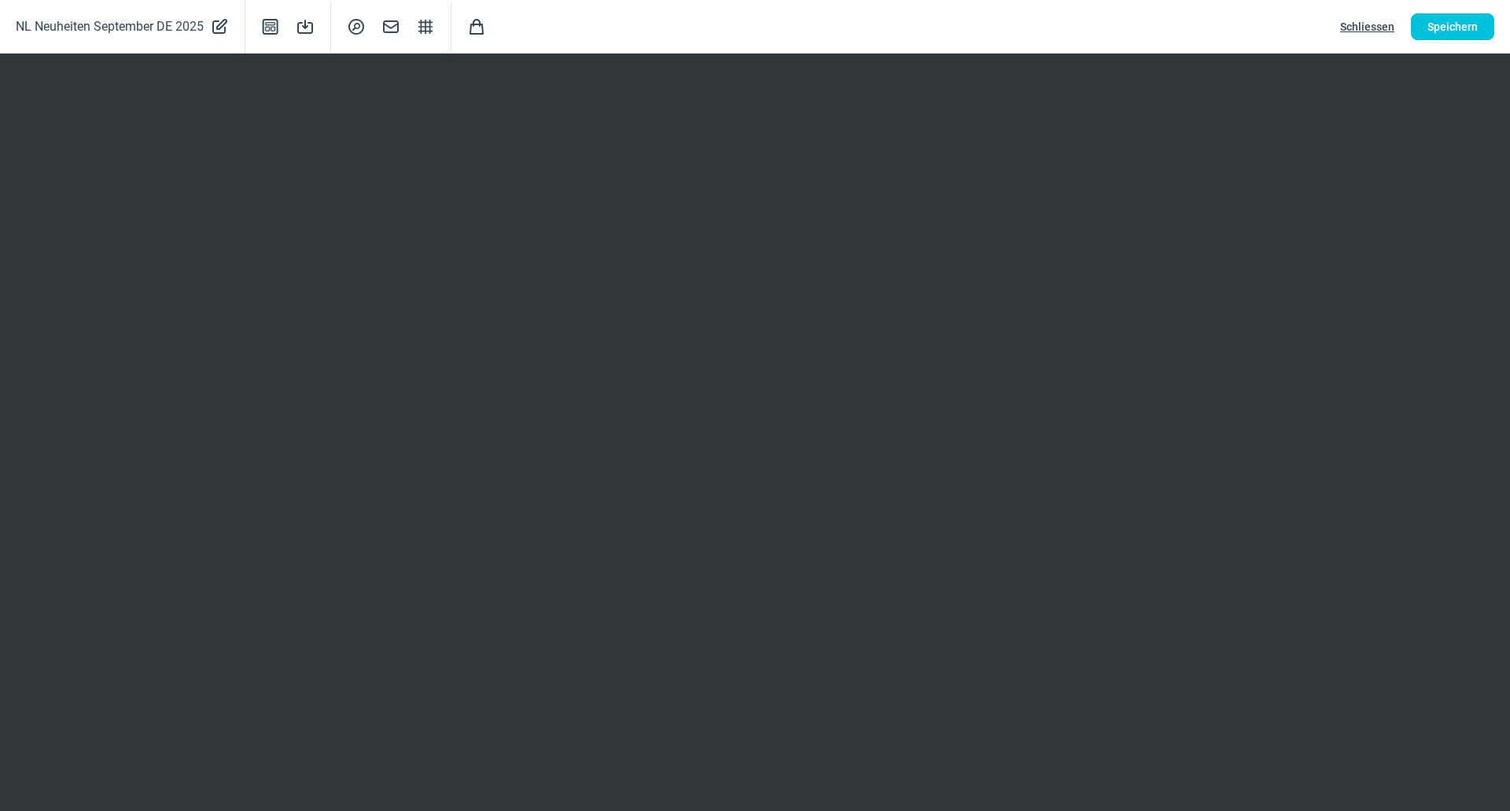
click at [1399, 15] on button "Schliessen" at bounding box center [1367, 26] width 87 height 27
